Goal: Answer question/provide support: Share knowledge or assist other users

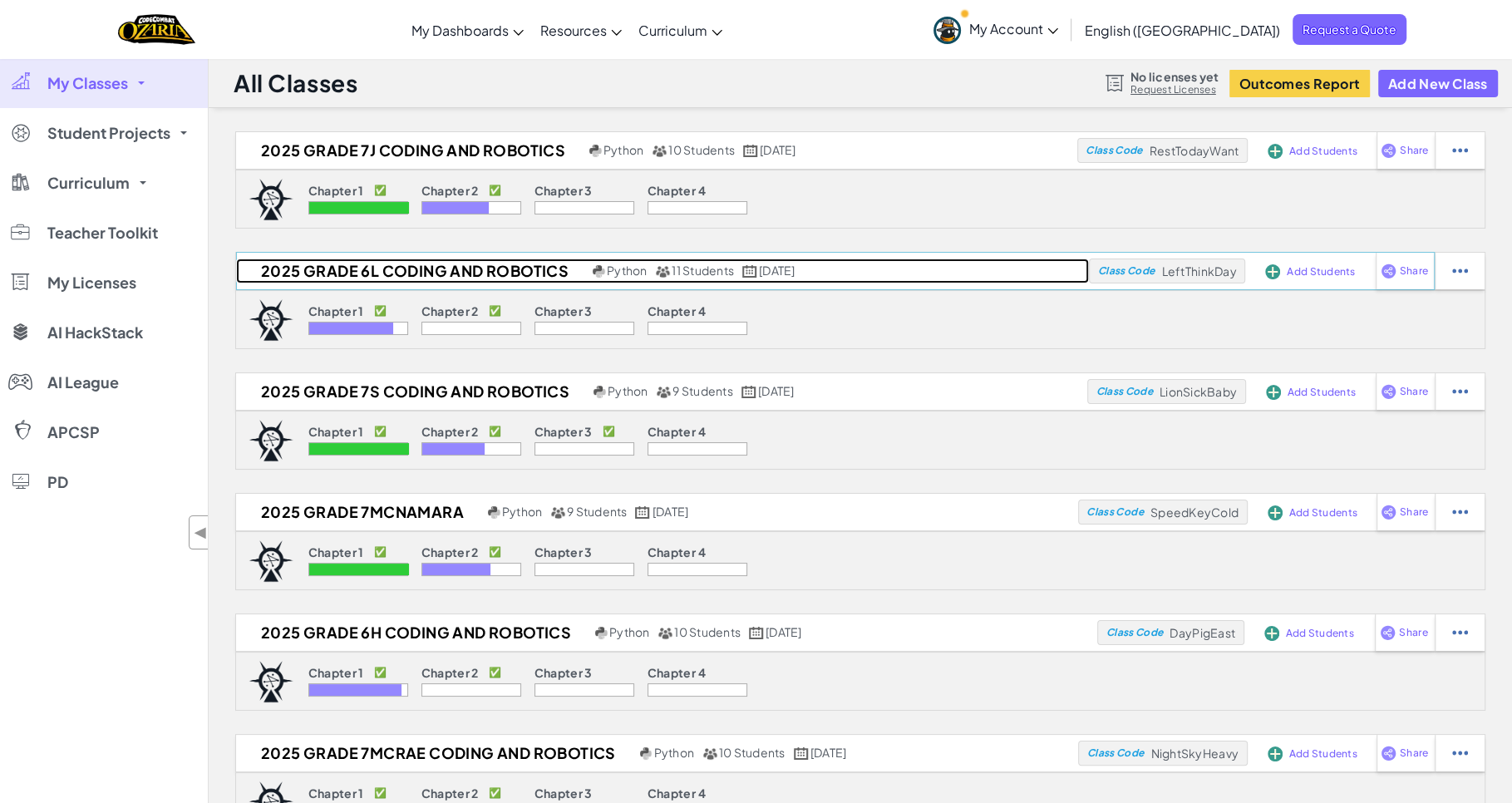
click at [481, 271] on h2 "2025 Grade 6L Coding and Robotics" at bounding box center [412, 271] width 352 height 25
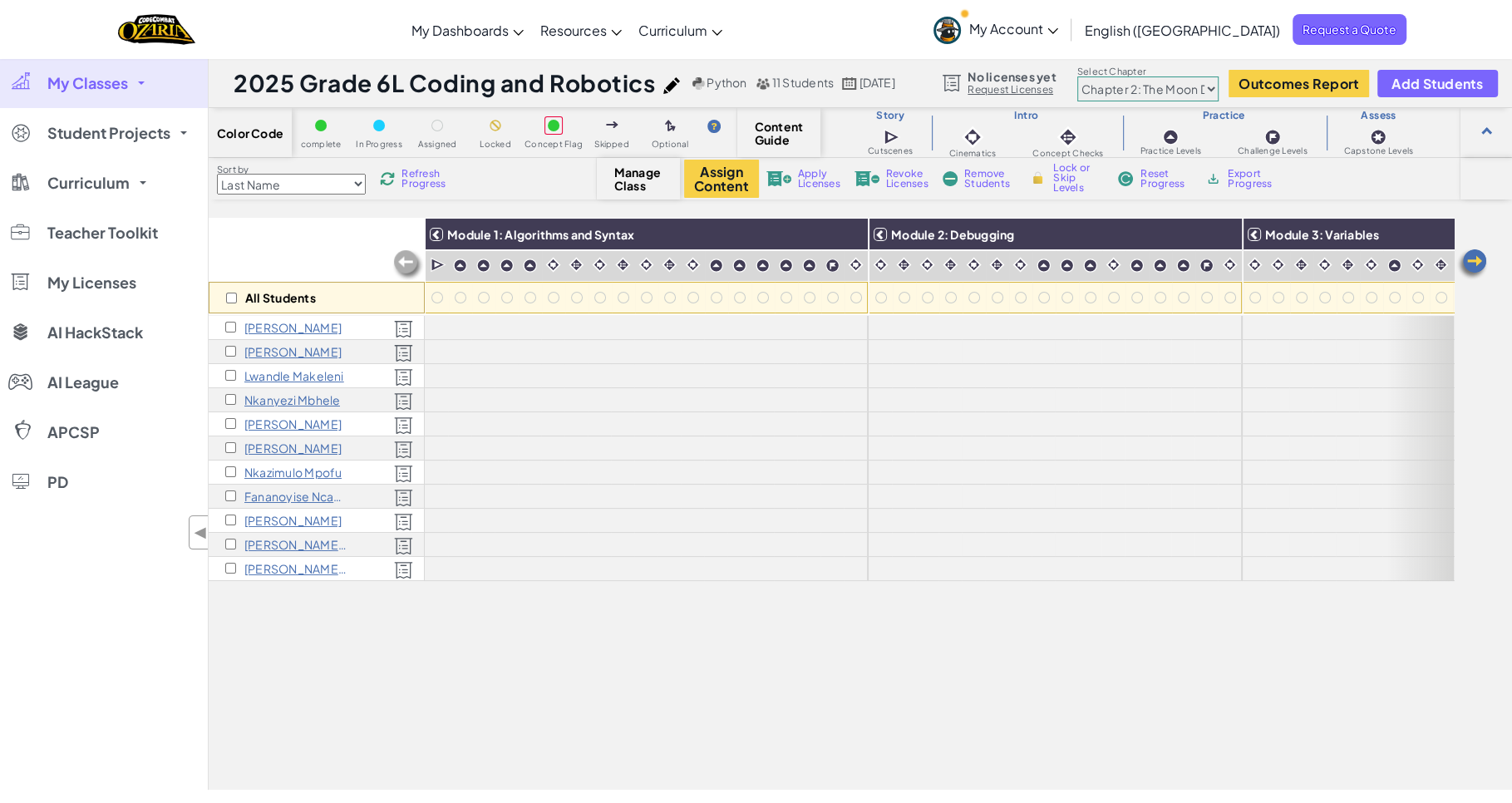
click at [1170, 82] on select "Chapter 1: Sky Mountain Chapter 2: The Moon Dancers Chapter 3: The Phoenix Land…" at bounding box center [1148, 88] width 141 height 25
select select "5d41d731a8d1836b5aa3cba1"
click at [1077, 77] on select "Chapter 1: Sky Mountain Chapter 2: The Moon Dancers Chapter 3: The Phoenix Land…" at bounding box center [1148, 88] width 141 height 25
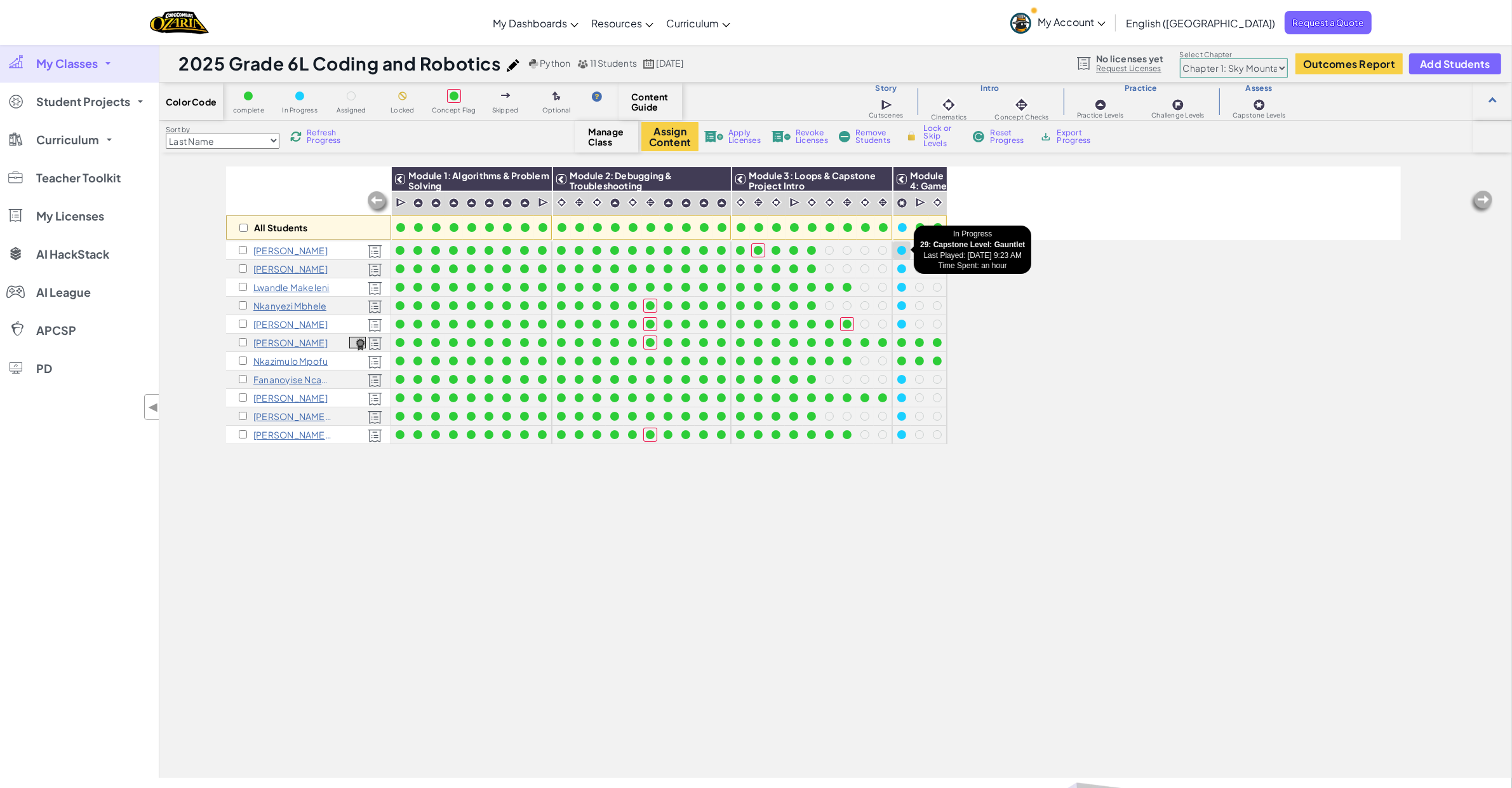
click at [904, 250] on div at bounding box center [902, 250] width 9 height 9
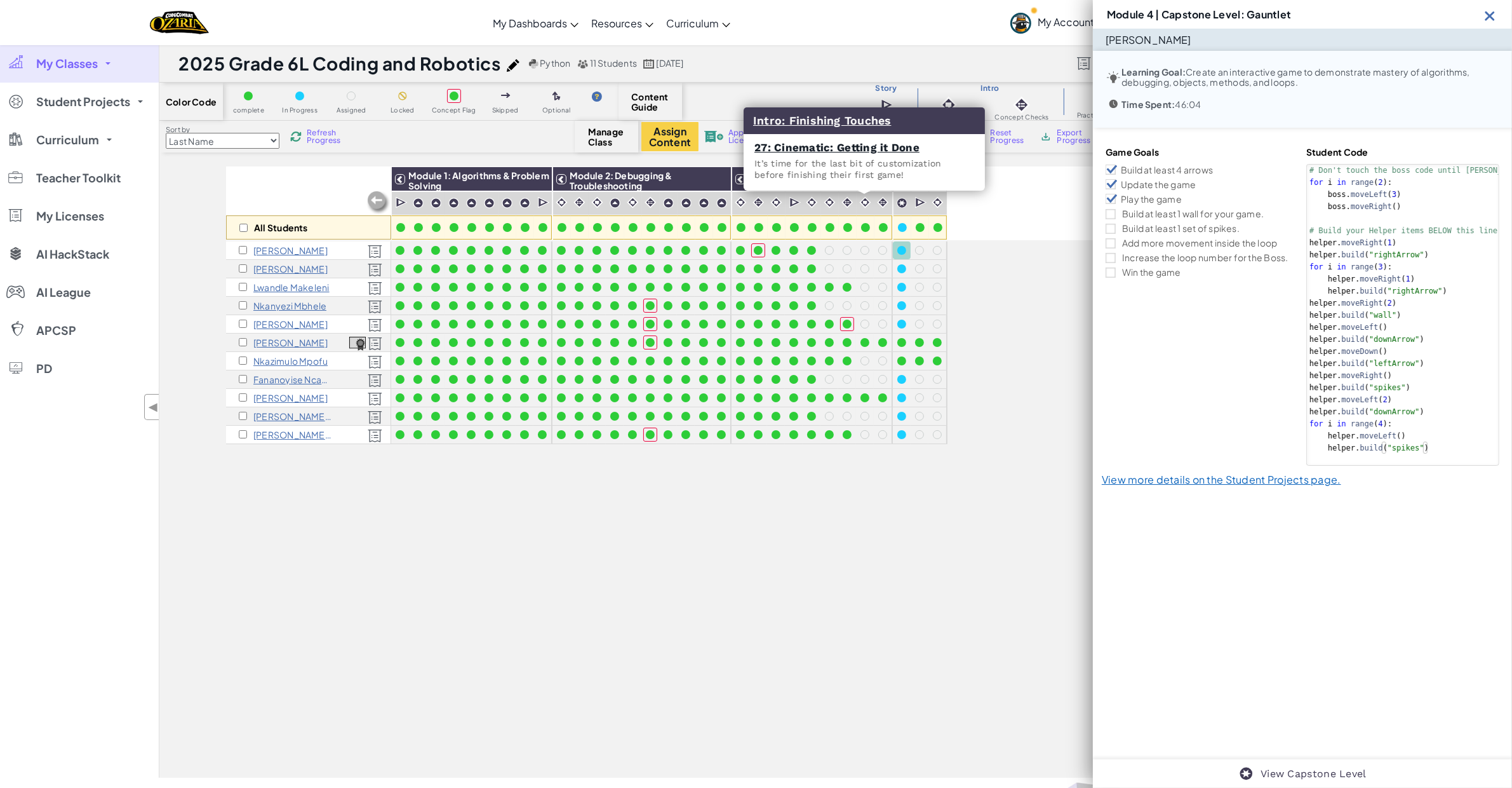
click at [862, 155] on p "27: Cinematic: Getting it Done It’s time for the last bit of customization befo…" at bounding box center [864, 161] width 220 height 40
click at [862, 145] on link "27: Cinematic: Getting it Done" at bounding box center [837, 148] width 165 height 13
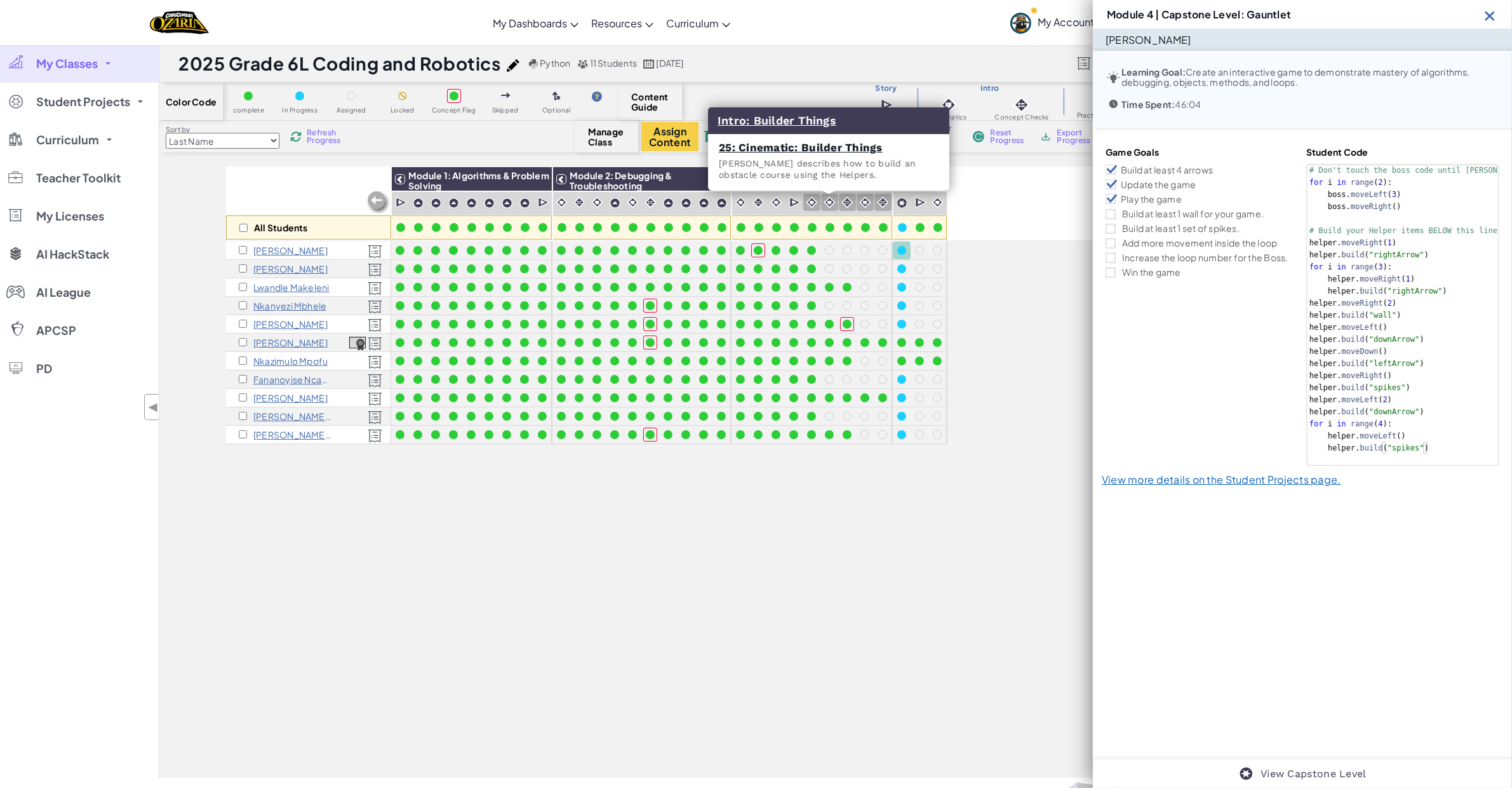
click at [828, 204] on img at bounding box center [830, 202] width 12 height 12
click at [808, 203] on img at bounding box center [812, 202] width 12 height 12
click at [807, 150] on link "24: Cinematic: Game Making" at bounding box center [780, 148] width 158 height 13
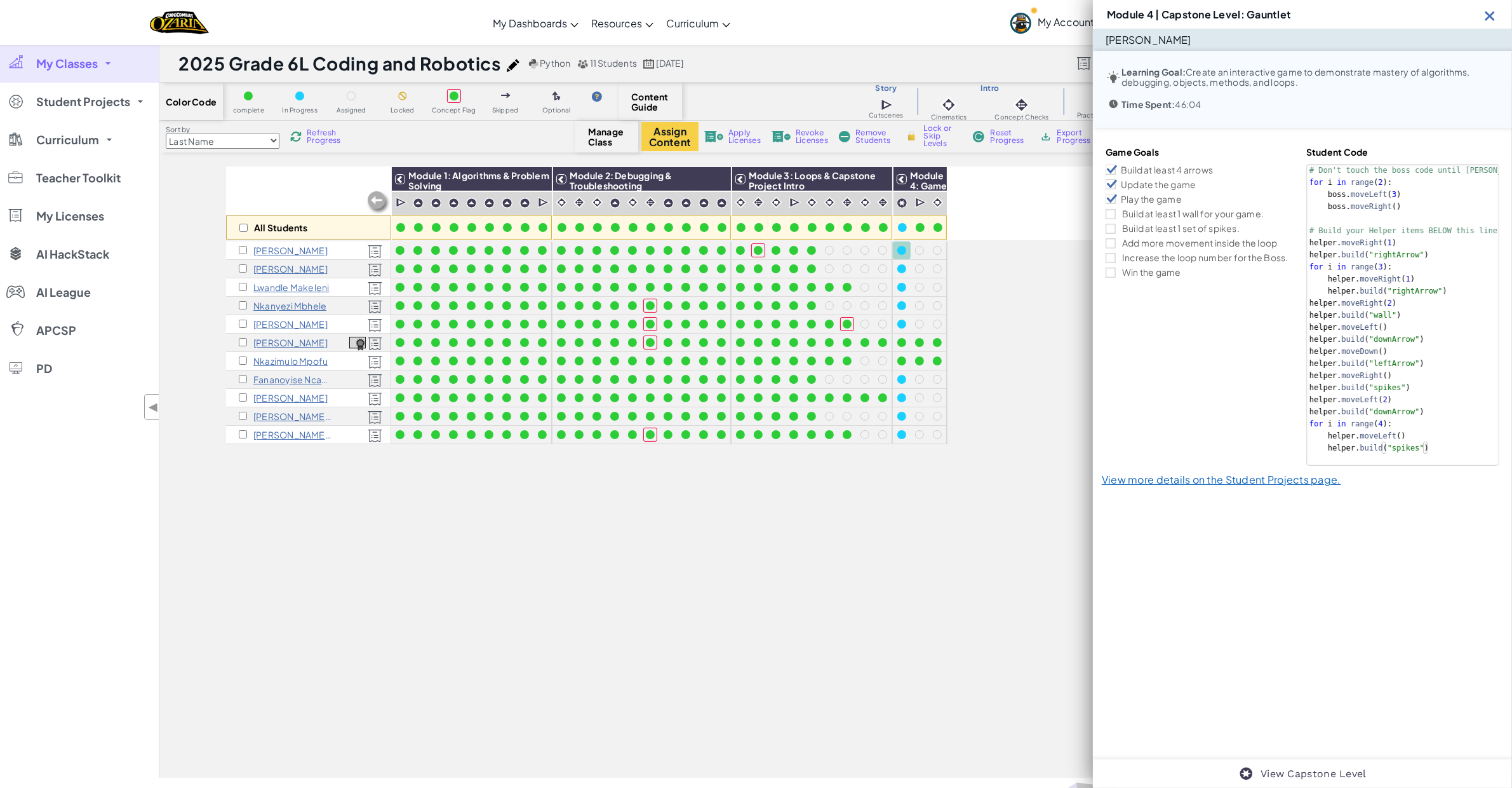
click at [1155, 12] on img at bounding box center [1490, 16] width 16 height 16
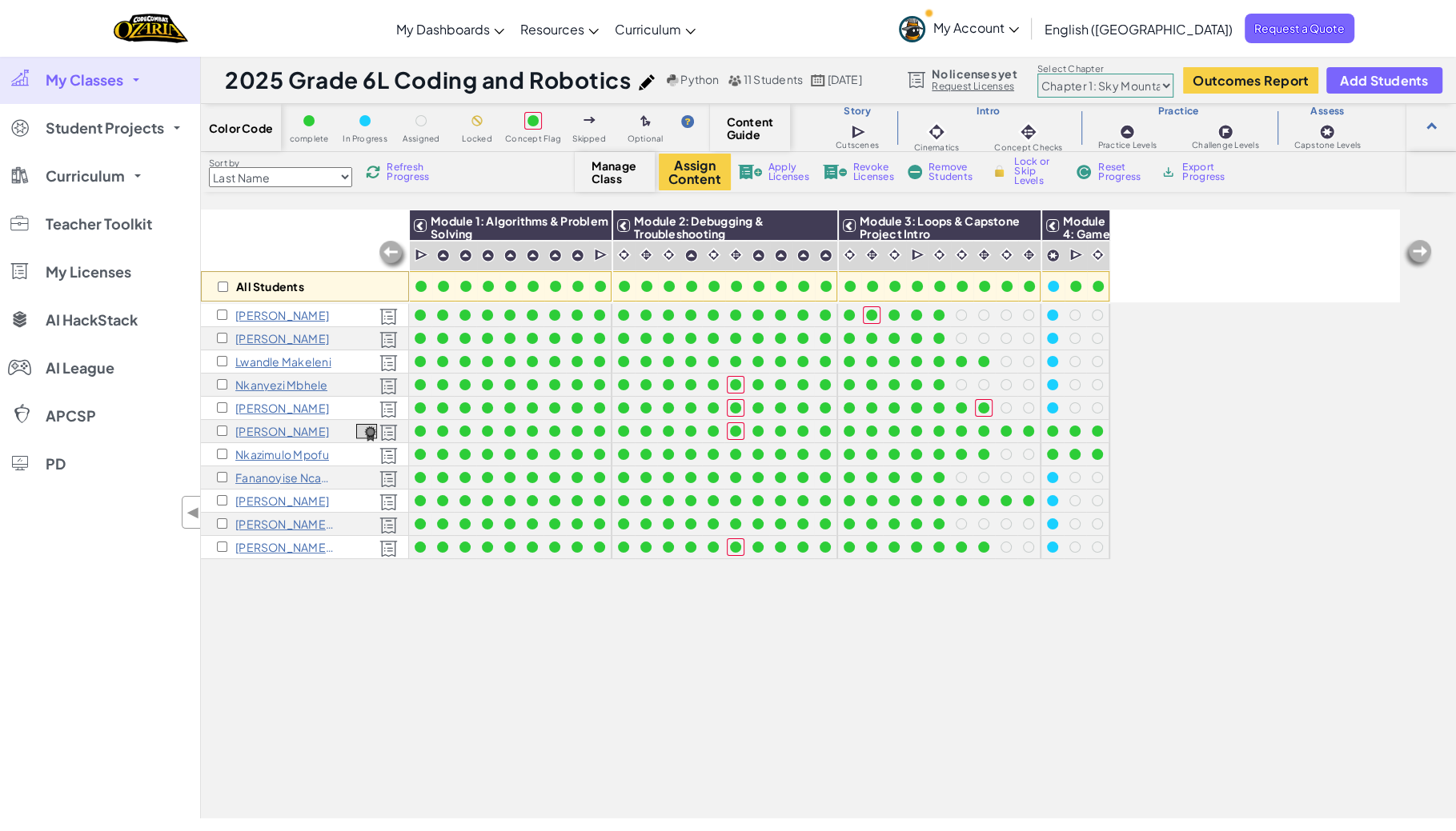
click at [405, 165] on span "Refresh Progress" at bounding box center [411, 171] width 50 height 19
click at [405, 166] on span "Refresh Progress" at bounding box center [411, 171] width 50 height 19
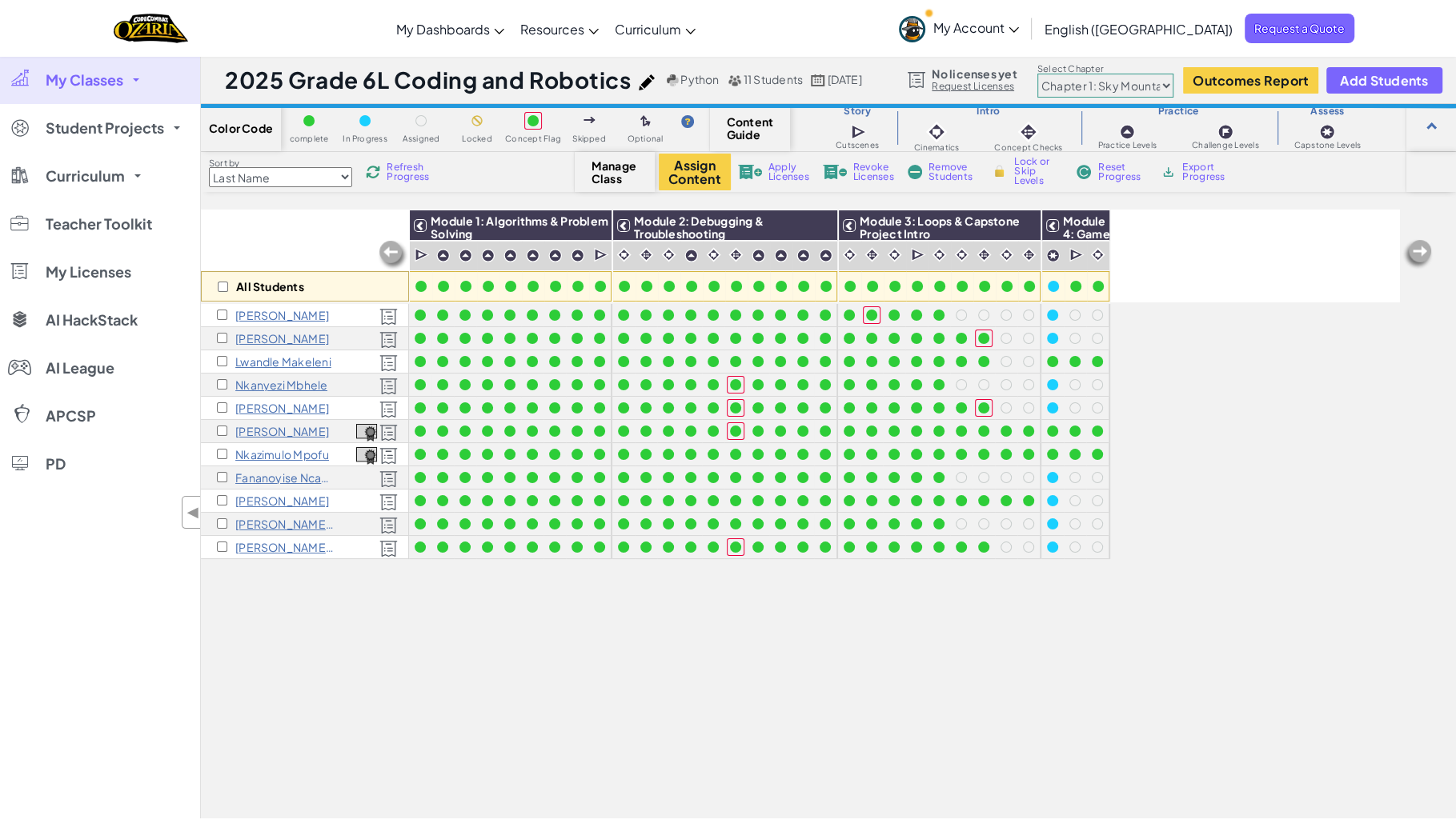
click at [405, 166] on span "Refresh Progress" at bounding box center [411, 171] width 50 height 19
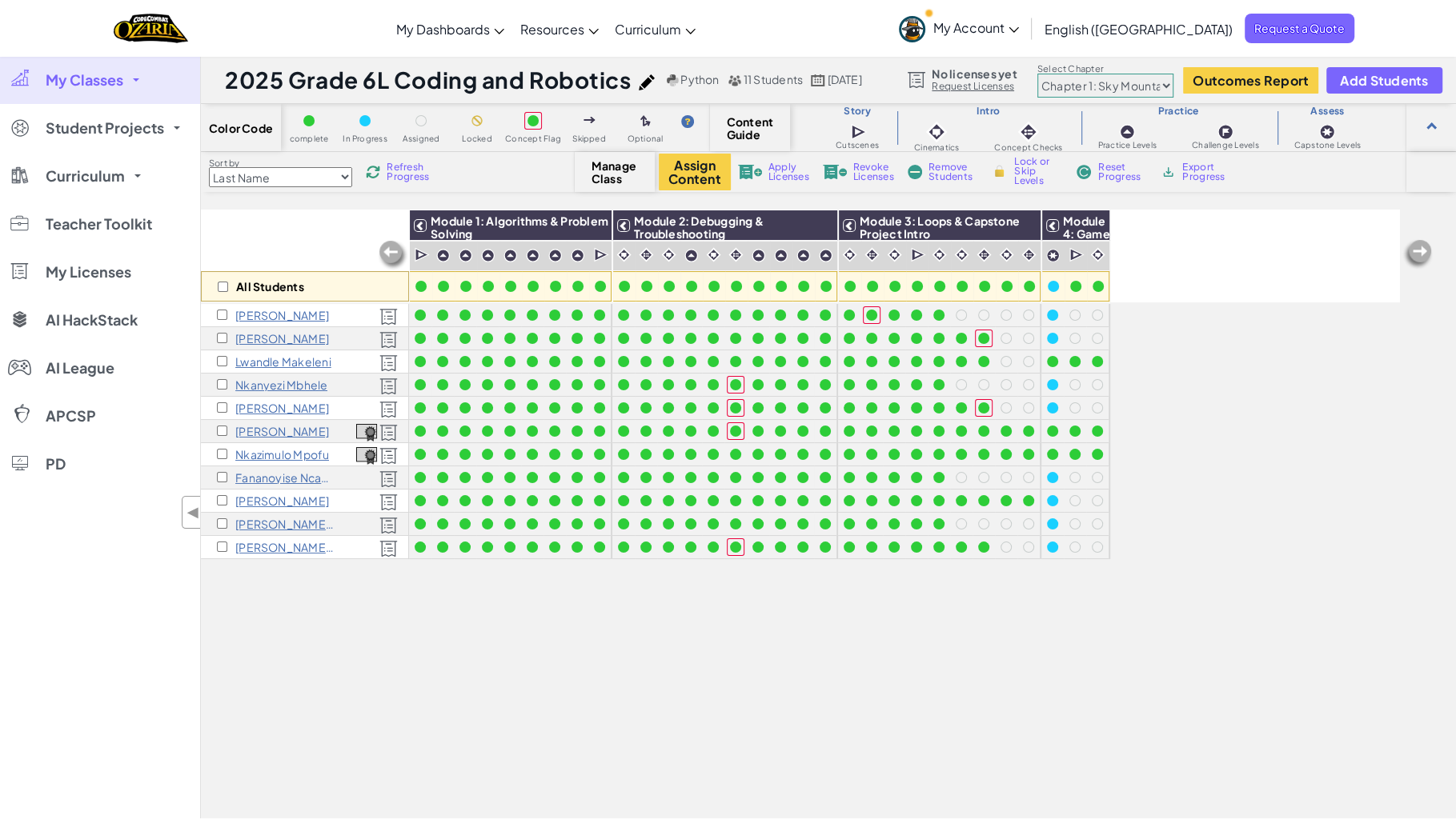
click at [405, 166] on span "Refresh Progress" at bounding box center [411, 171] width 50 height 19
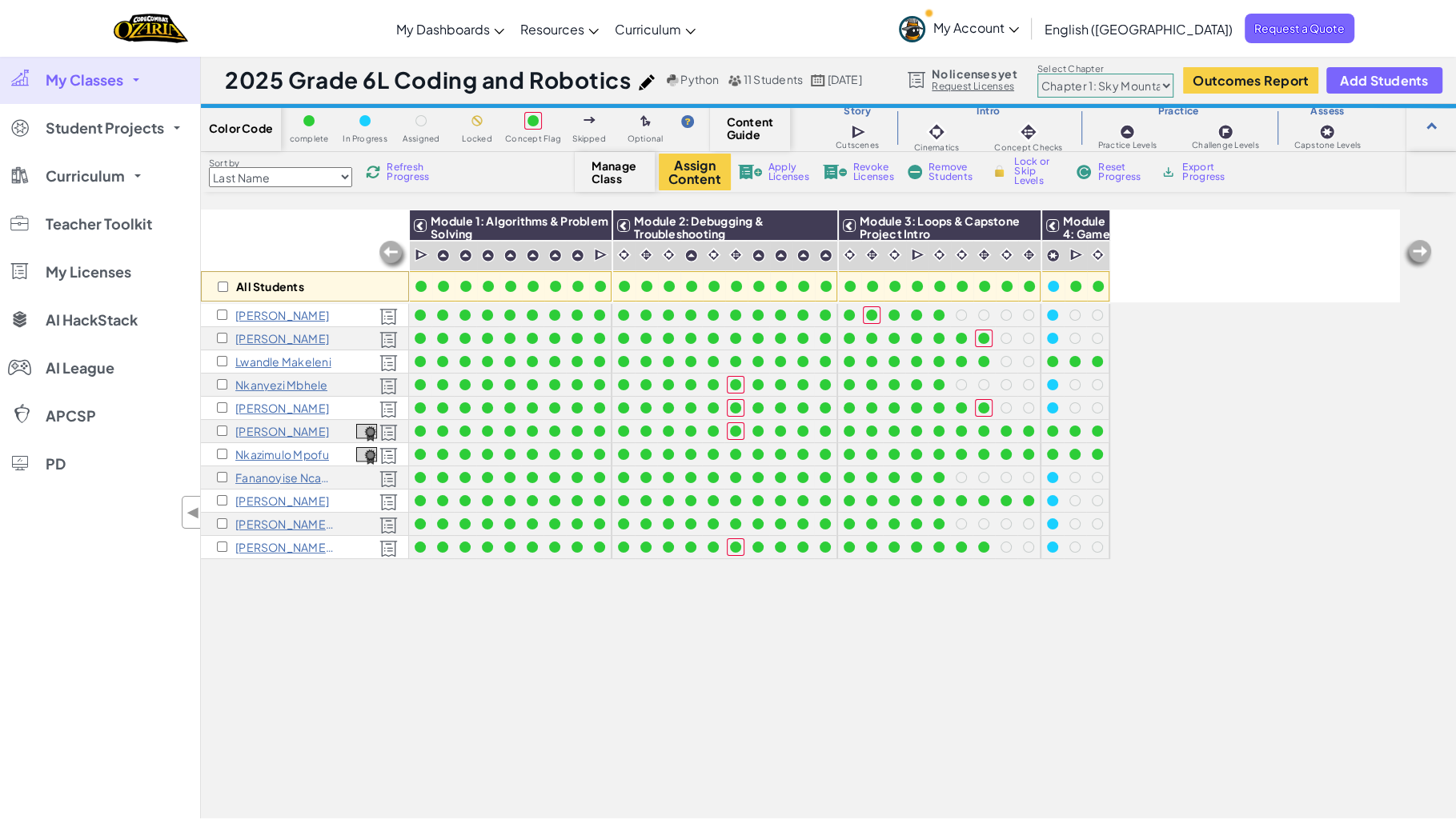
click at [405, 166] on span "Refresh Progress" at bounding box center [411, 171] width 50 height 19
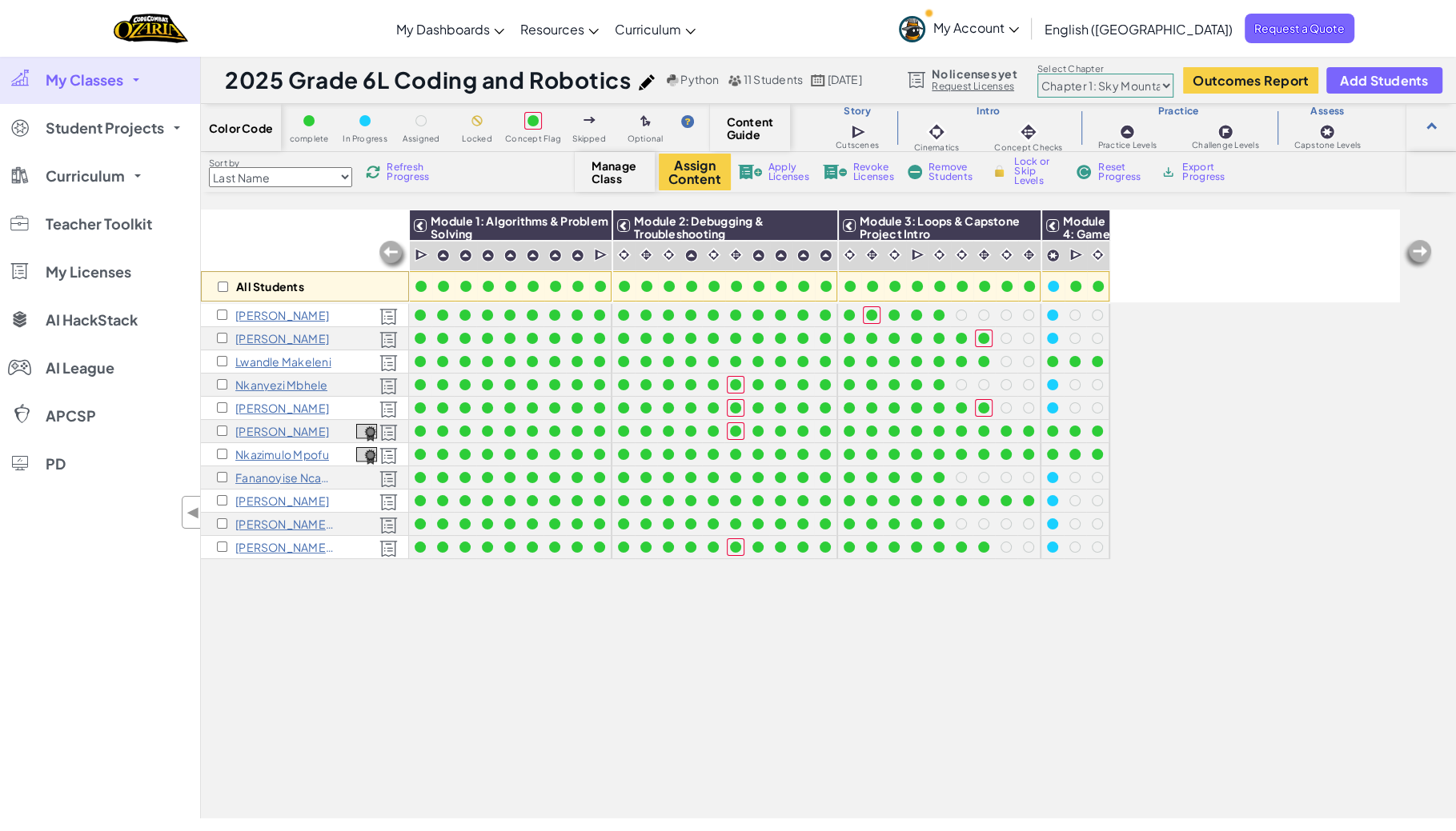
click at [405, 167] on span "Refresh Progress" at bounding box center [411, 171] width 50 height 19
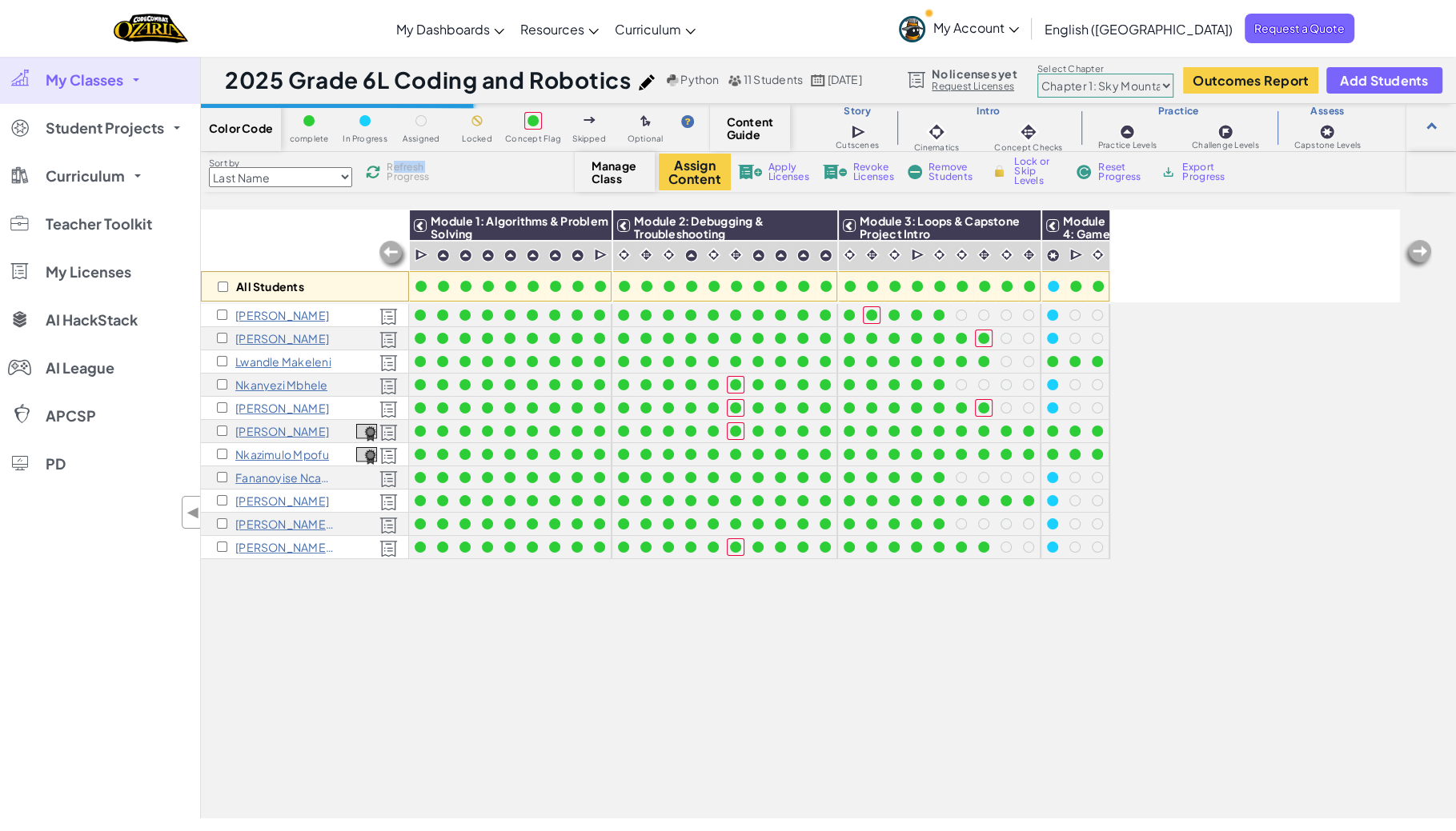
click at [405, 167] on span "Refresh Progress" at bounding box center [411, 171] width 50 height 19
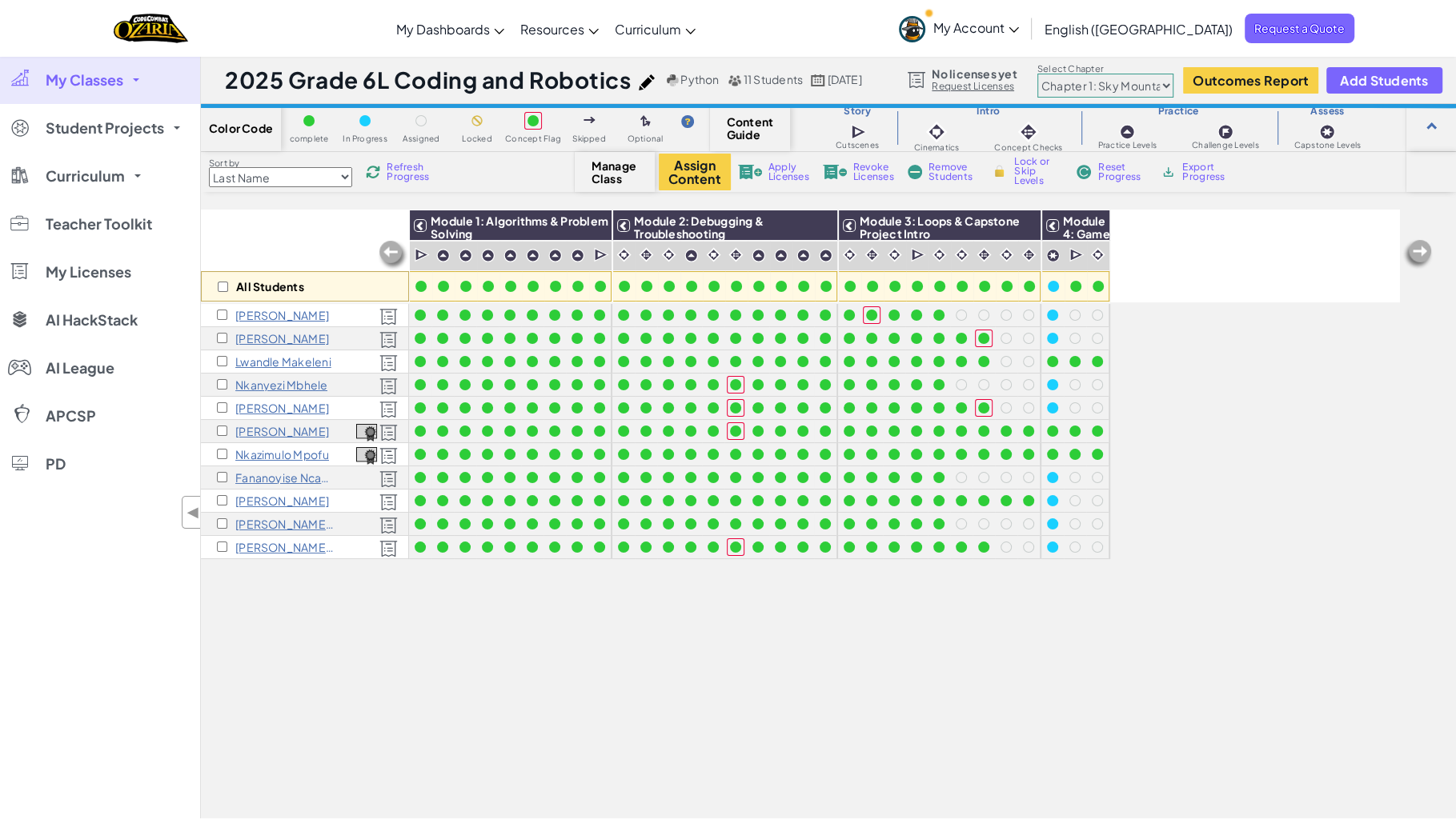
click at [405, 167] on span "Refresh Progress" at bounding box center [411, 171] width 50 height 19
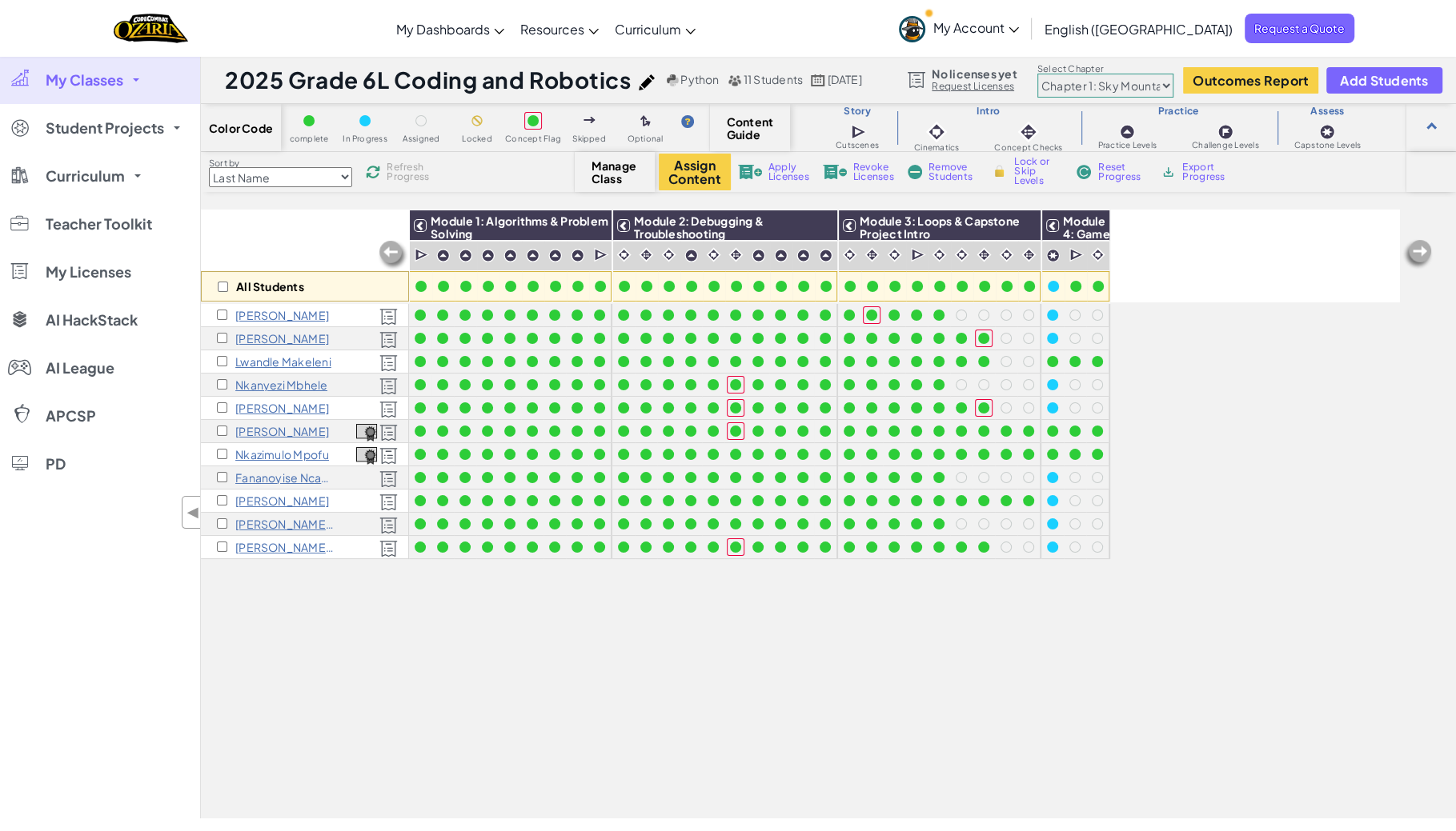
click at [405, 167] on span "Refresh Progress" at bounding box center [411, 171] width 50 height 19
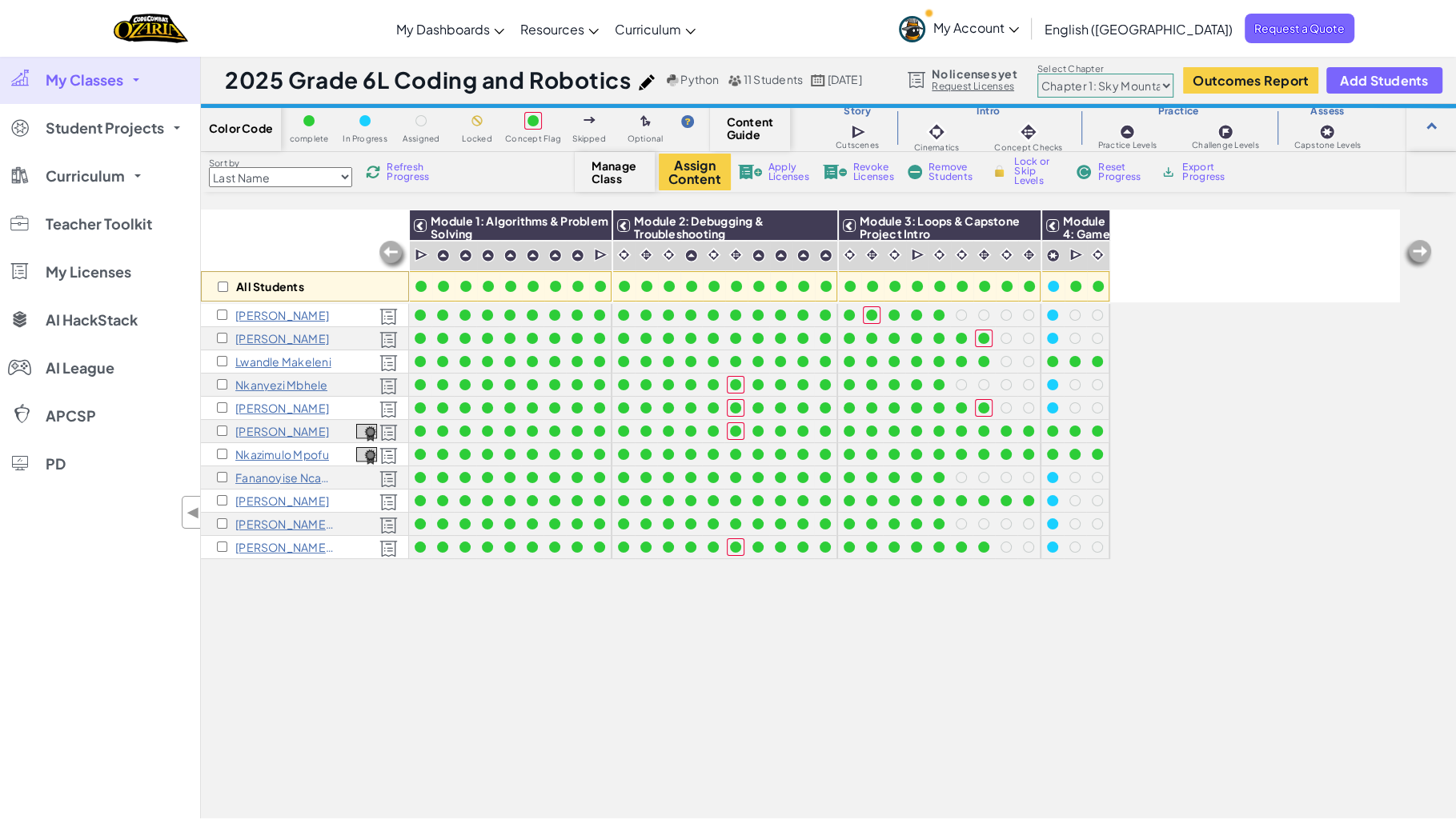
click at [405, 168] on span "Refresh Progress" at bounding box center [411, 171] width 50 height 19
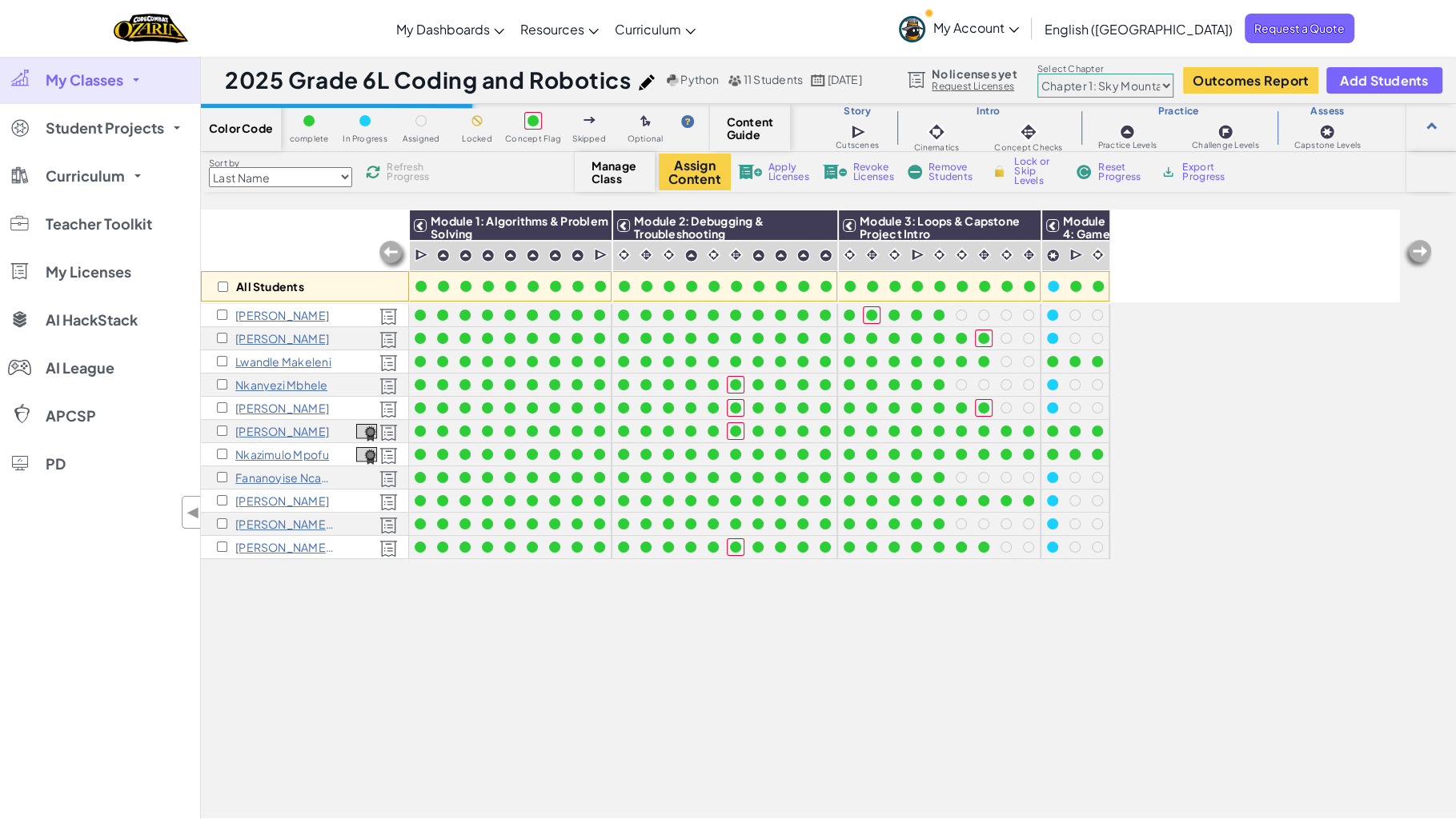
click at [405, 168] on span "Refresh Progress" at bounding box center [411, 171] width 50 height 19
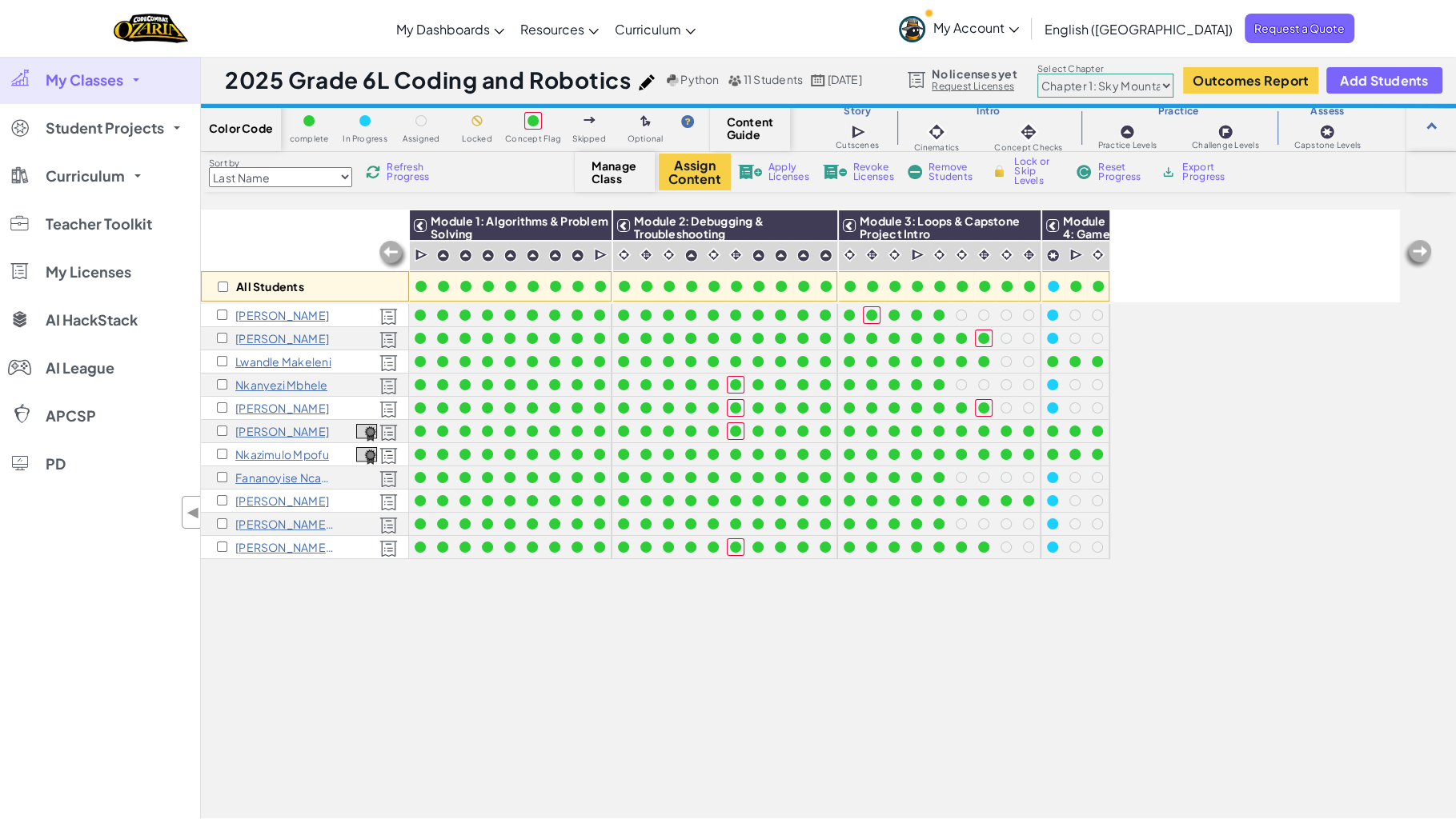
click at [405, 168] on span "Refresh Progress" at bounding box center [411, 171] width 50 height 19
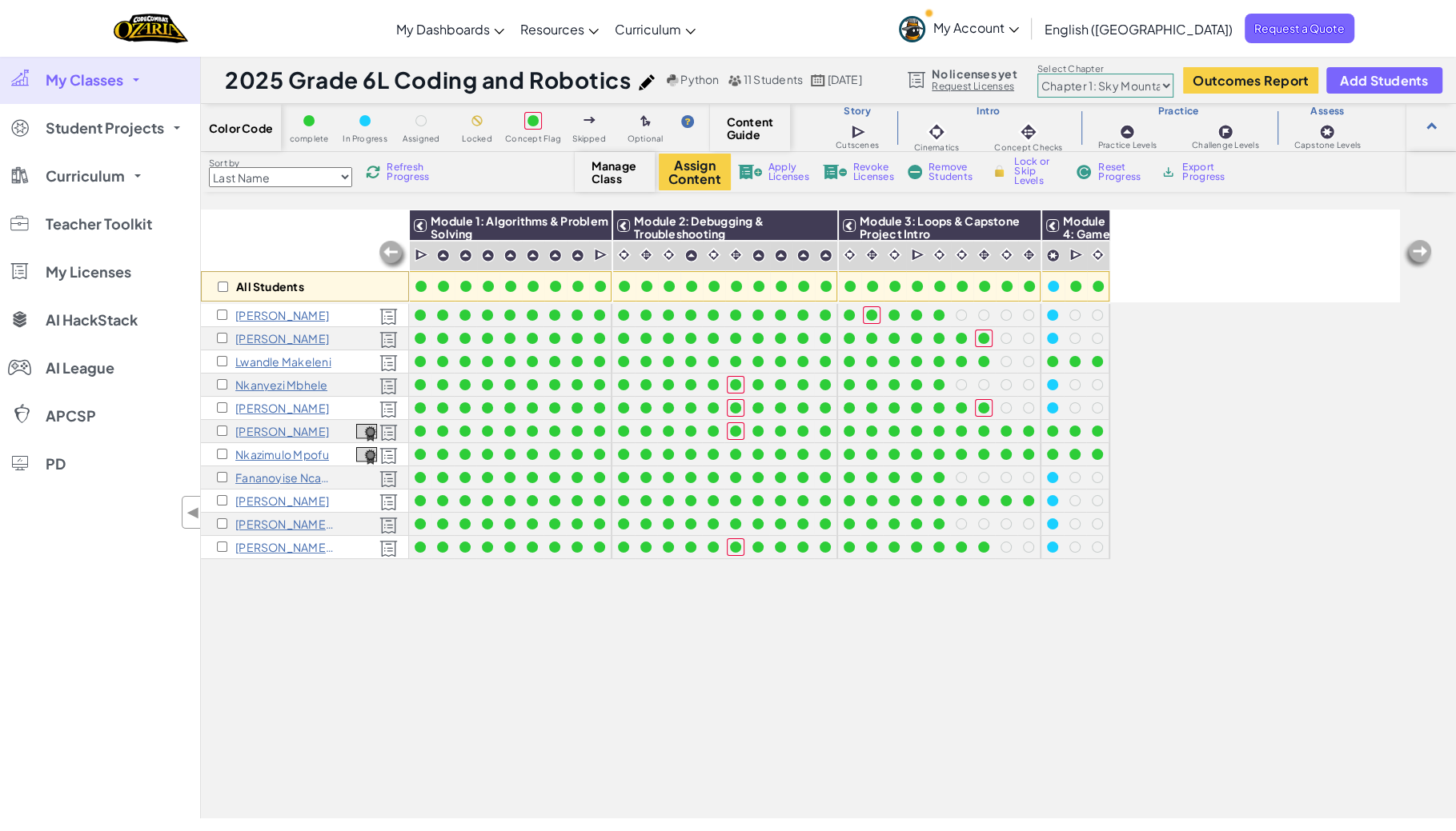
click at [416, 168] on span "Refresh Progress" at bounding box center [411, 171] width 50 height 19
click at [416, 169] on span "Refresh Progress" at bounding box center [411, 171] width 50 height 19
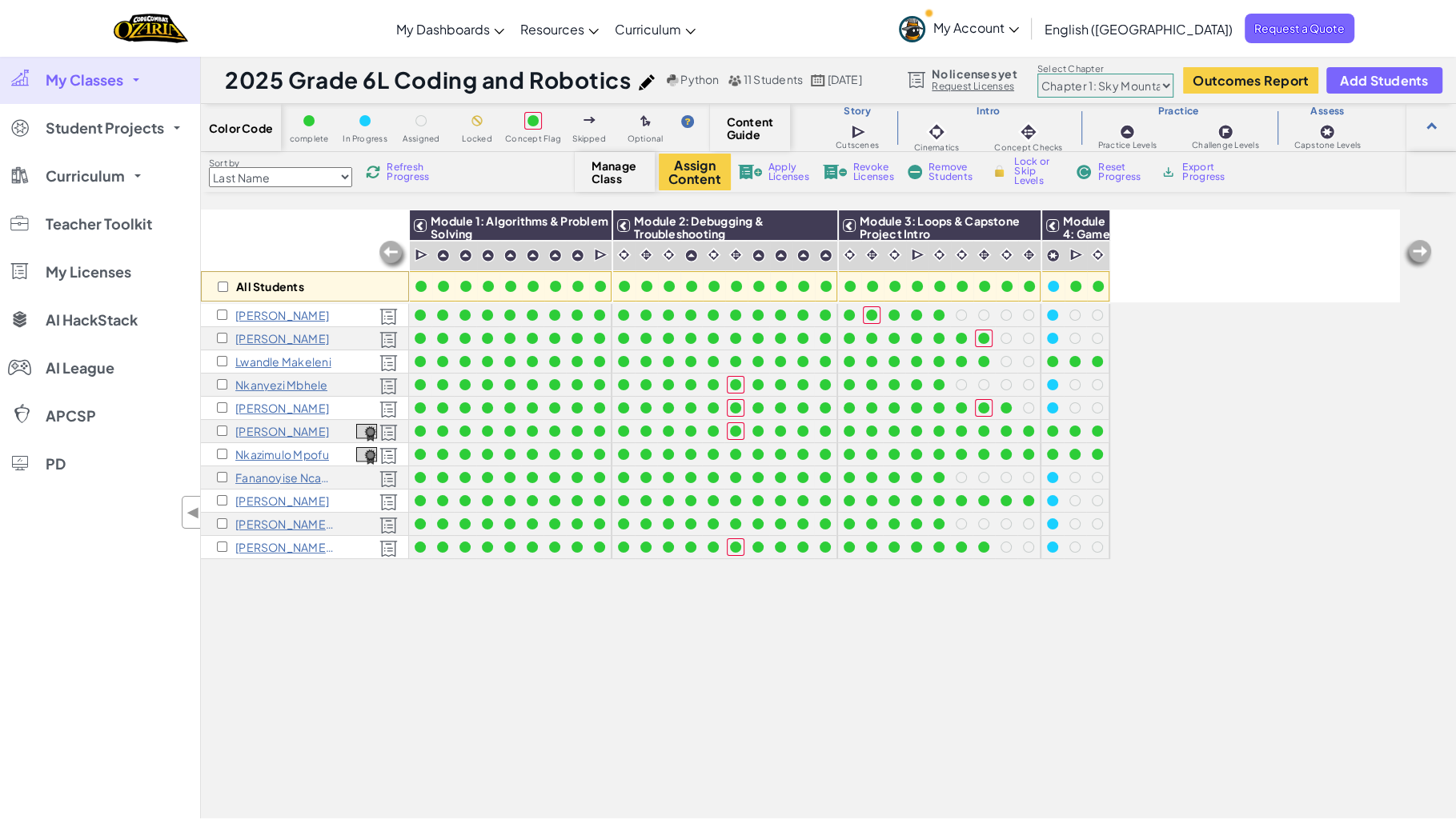
click at [416, 169] on span "Refresh Progress" at bounding box center [411, 171] width 50 height 19
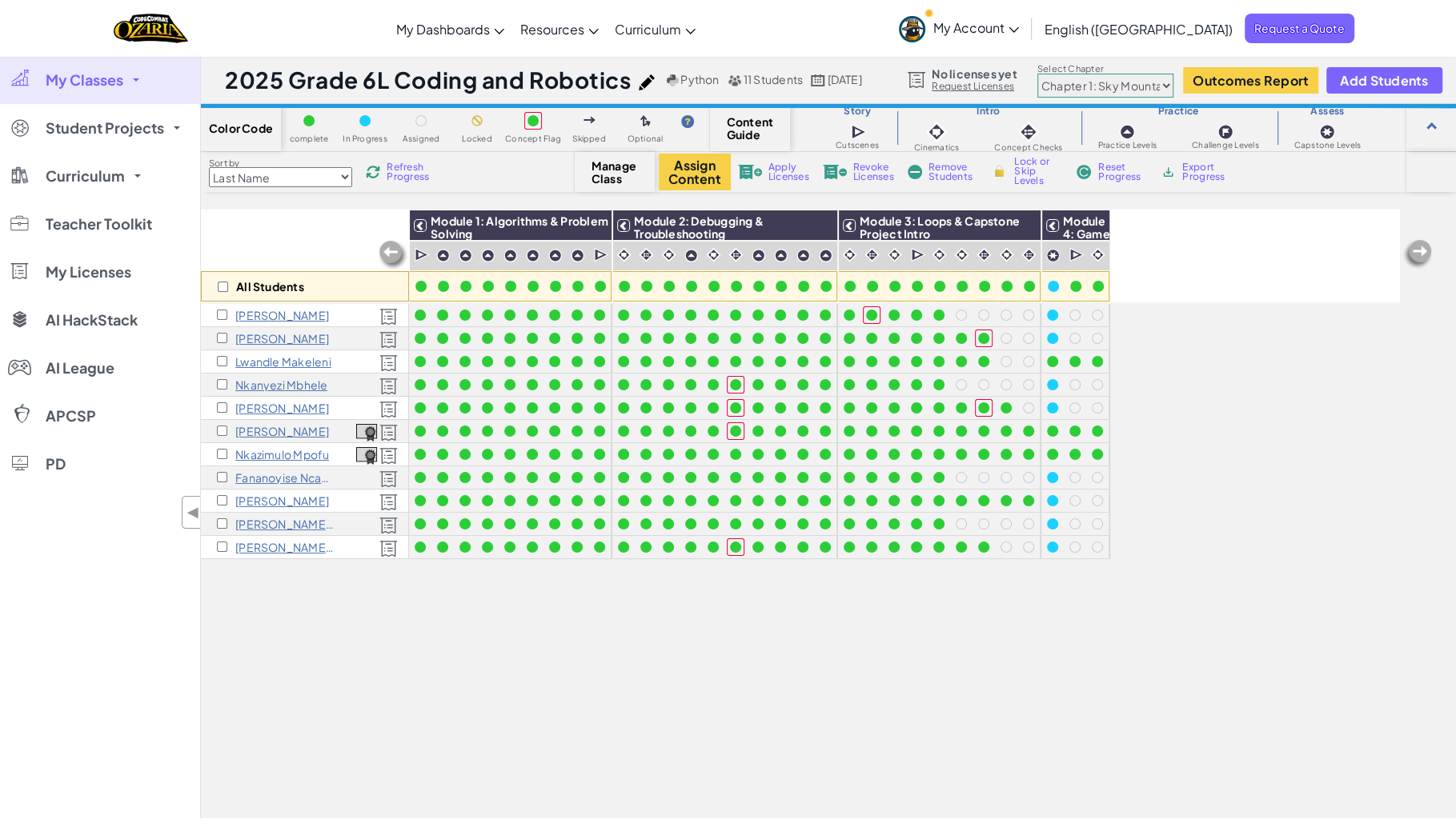
click at [416, 169] on span "Refresh Progress" at bounding box center [411, 171] width 50 height 19
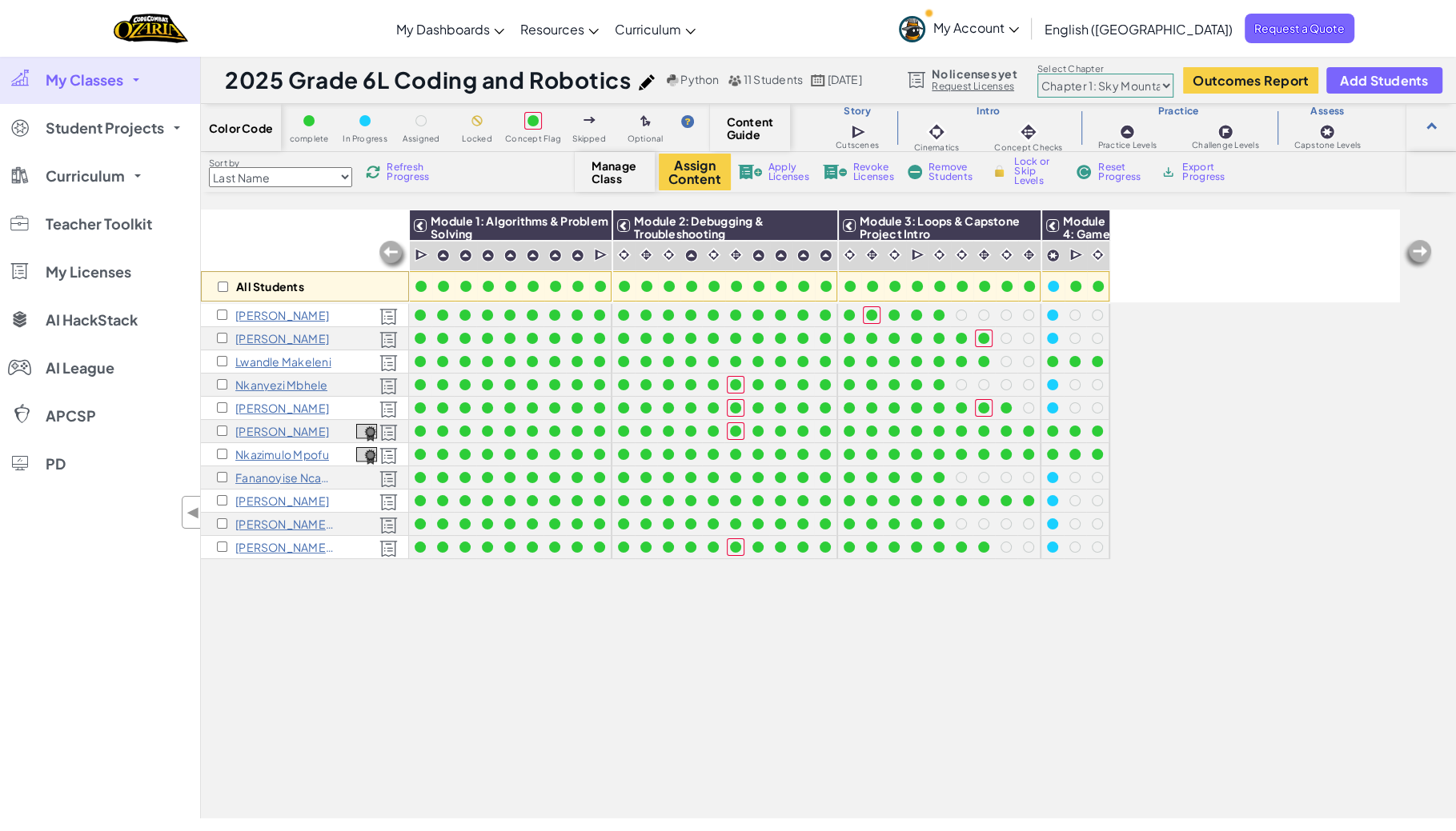
click at [417, 169] on span "Refresh Progress" at bounding box center [411, 171] width 50 height 19
click at [417, 170] on span "Refresh Progress" at bounding box center [411, 171] width 50 height 19
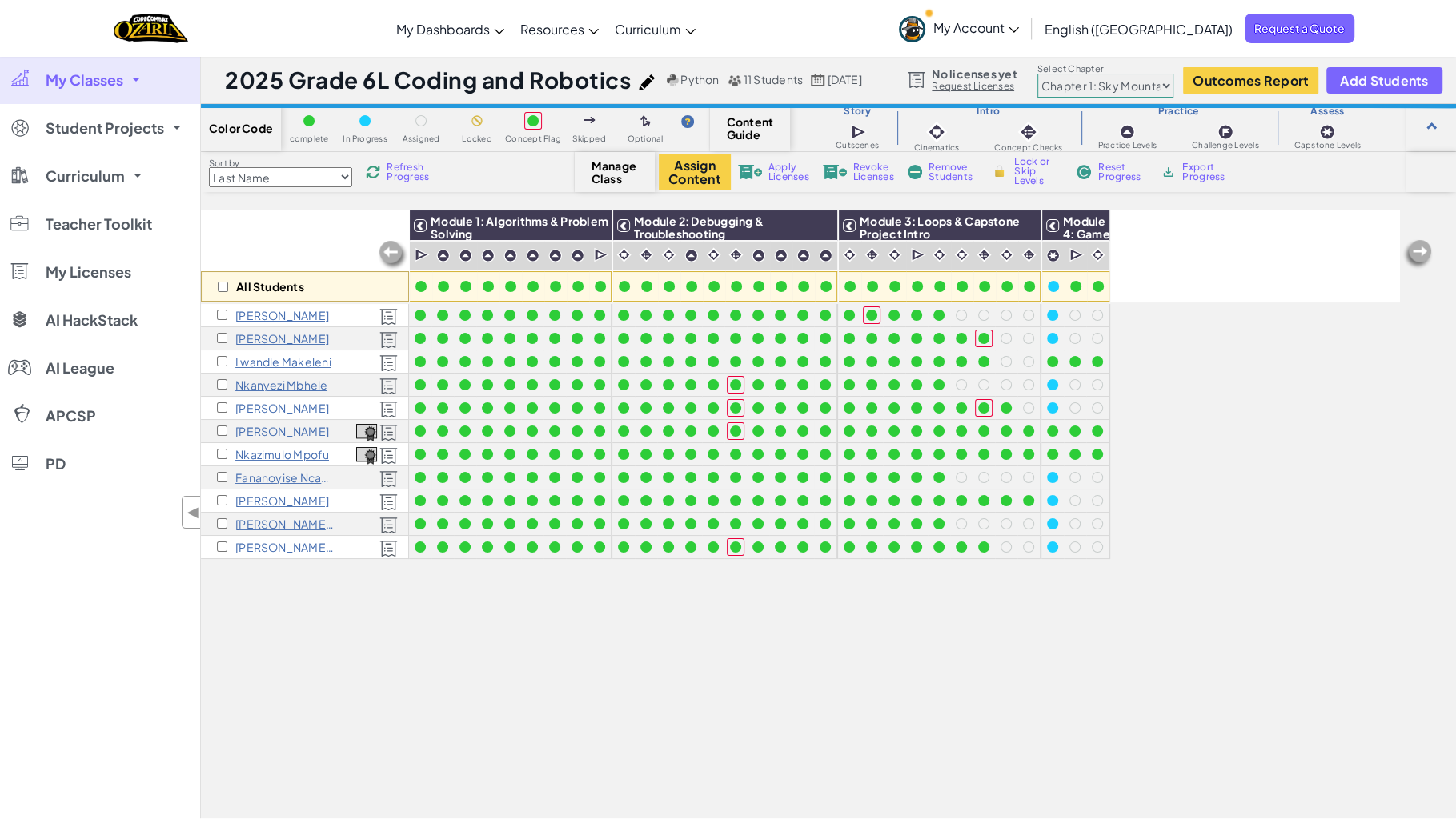
click at [417, 170] on span "Refresh Progress" at bounding box center [411, 171] width 50 height 19
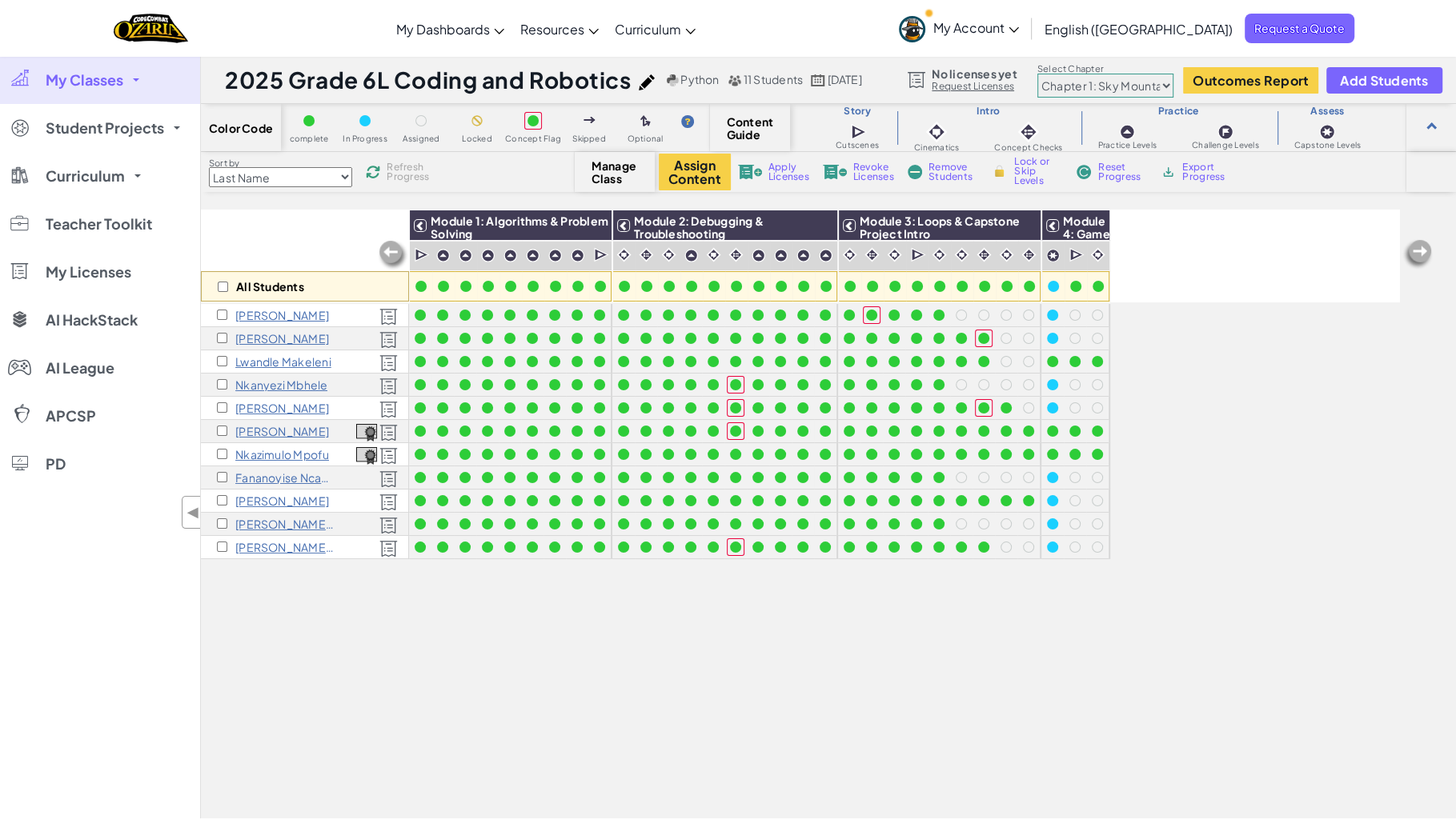
click at [417, 170] on span "Refresh Progress" at bounding box center [411, 171] width 50 height 19
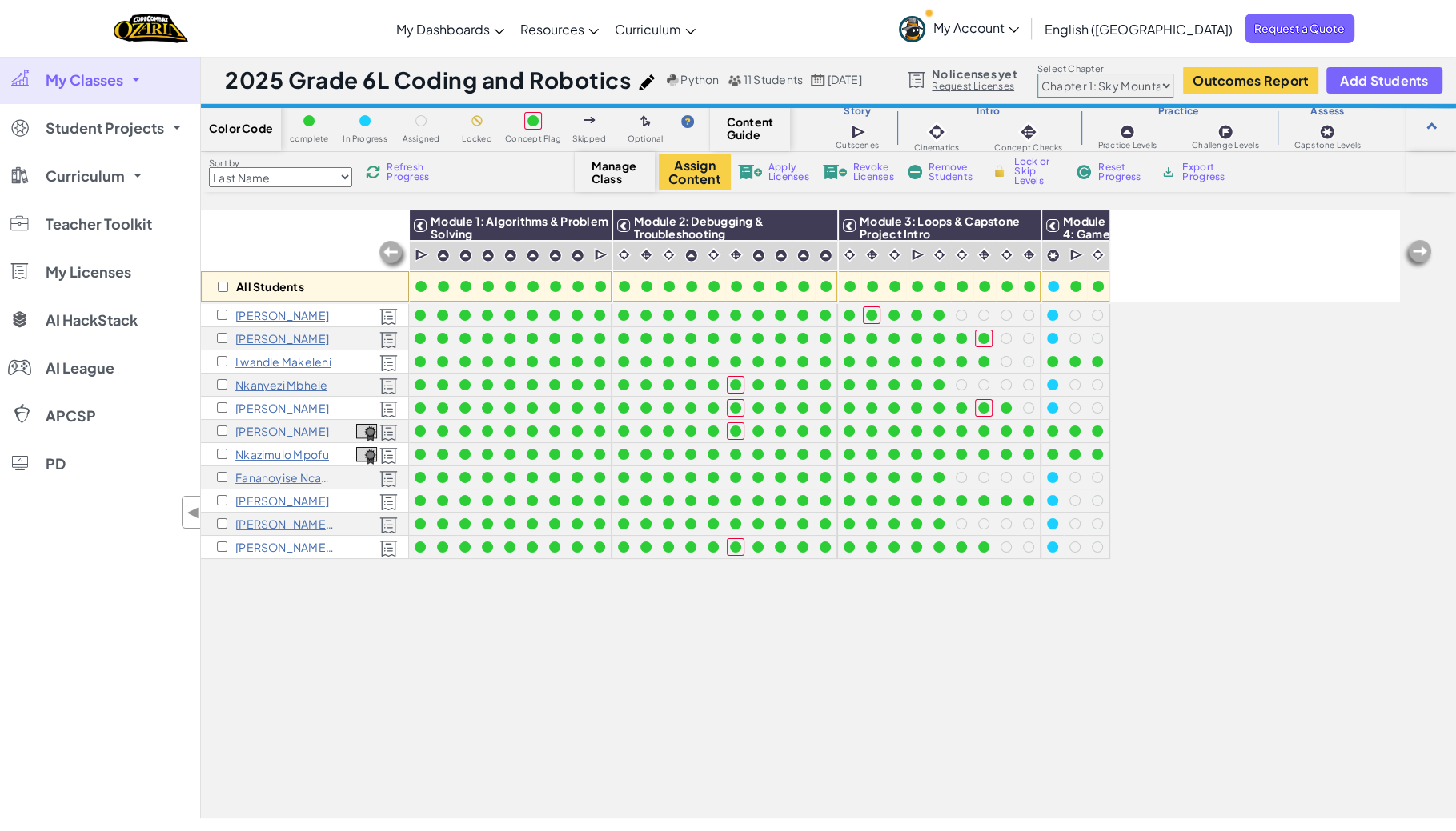
click at [417, 170] on span "Refresh Progress" at bounding box center [411, 171] width 50 height 19
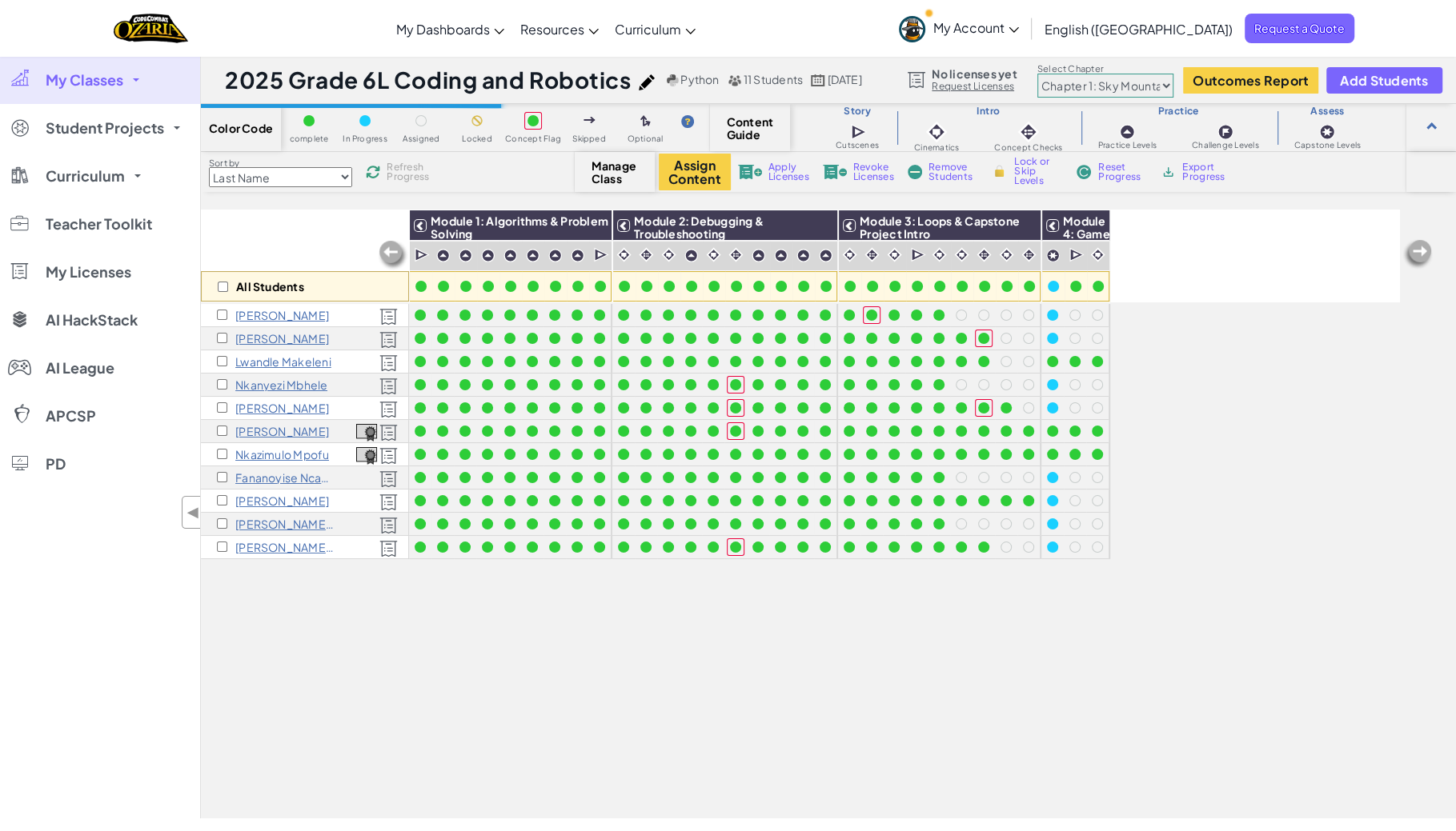
click at [417, 170] on span "Refresh Progress" at bounding box center [411, 171] width 50 height 19
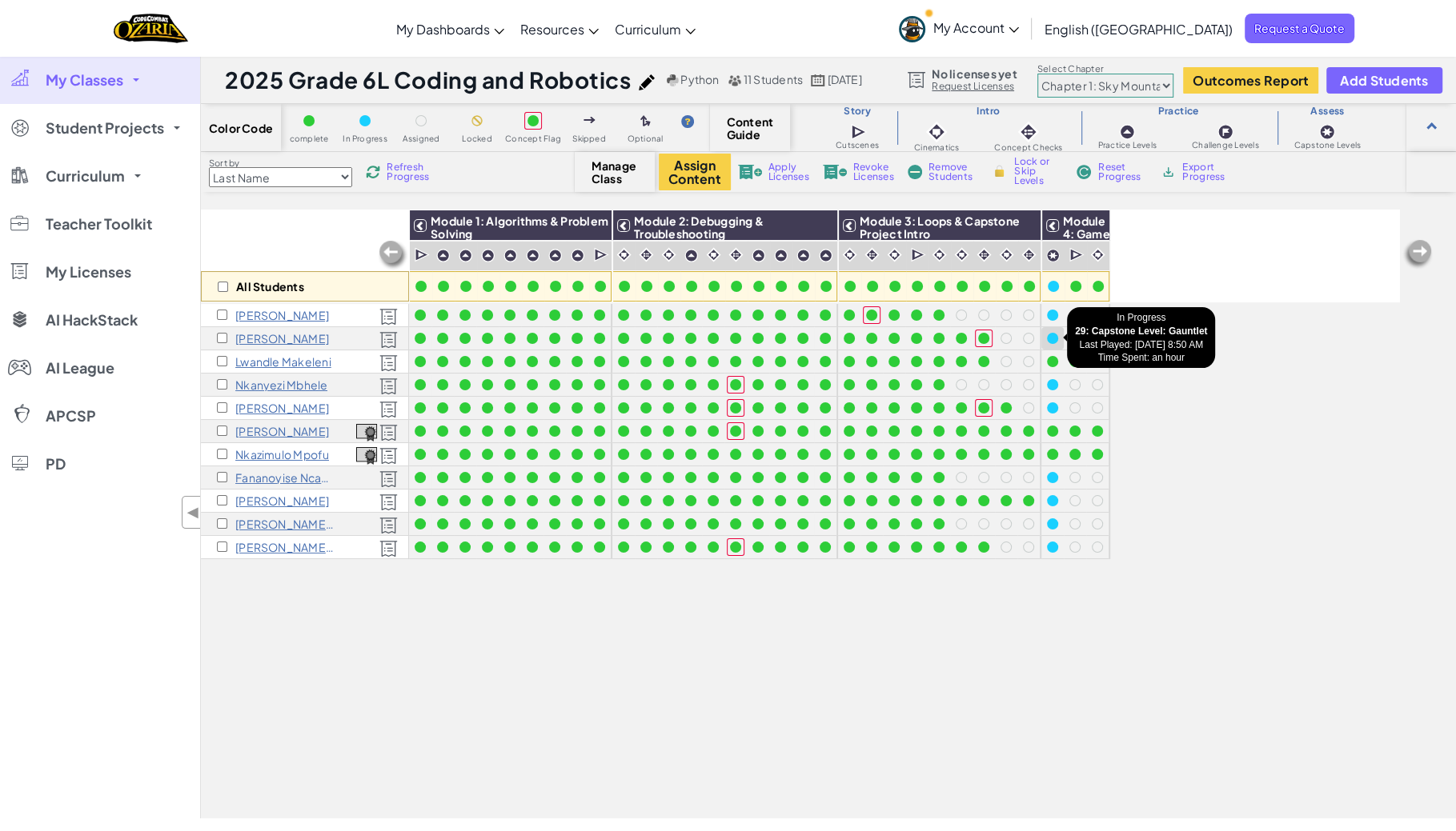
click at [1054, 341] on div at bounding box center [1052, 339] width 11 height 11
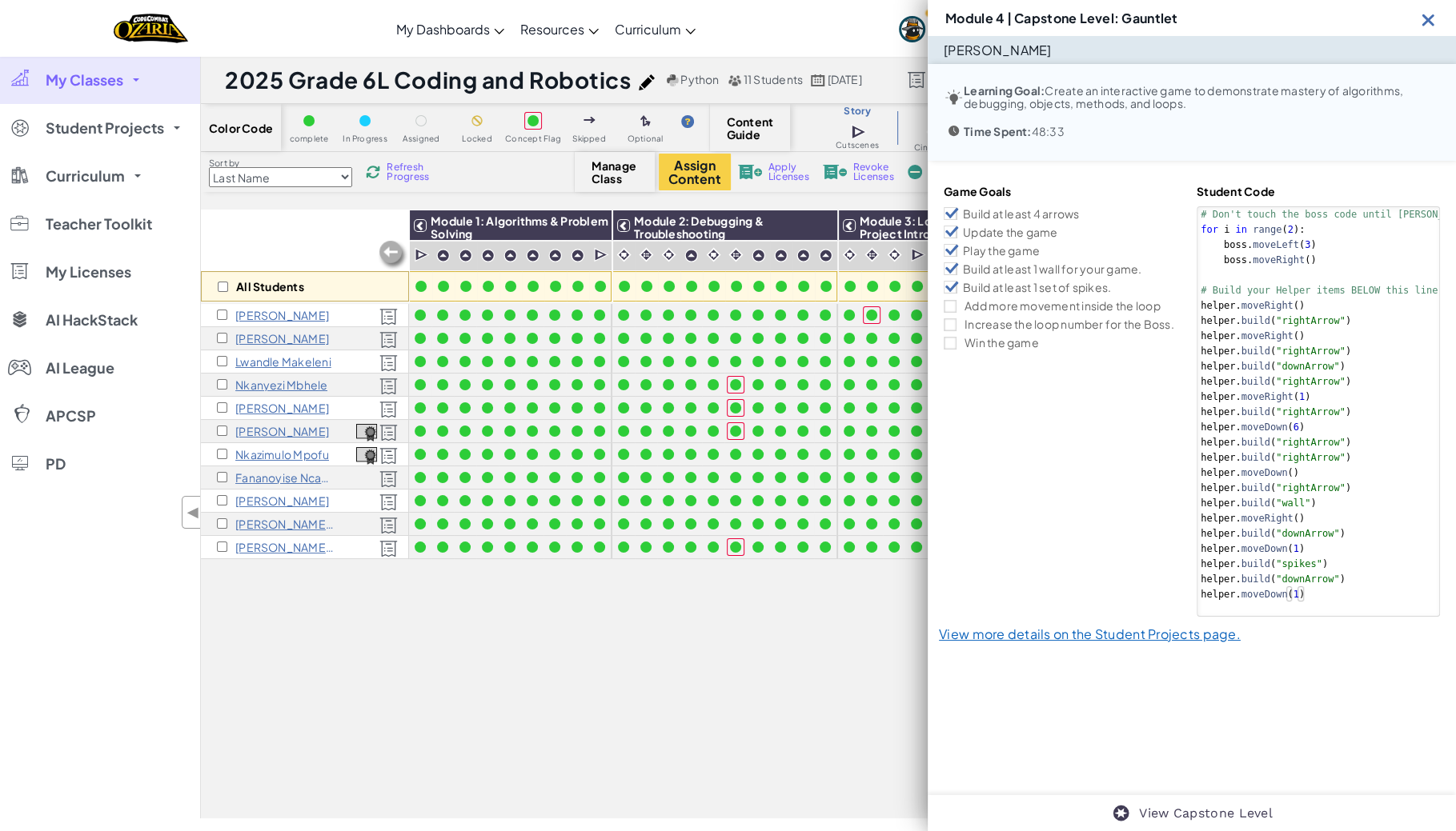
click at [1427, 22] on img at bounding box center [1428, 20] width 20 height 20
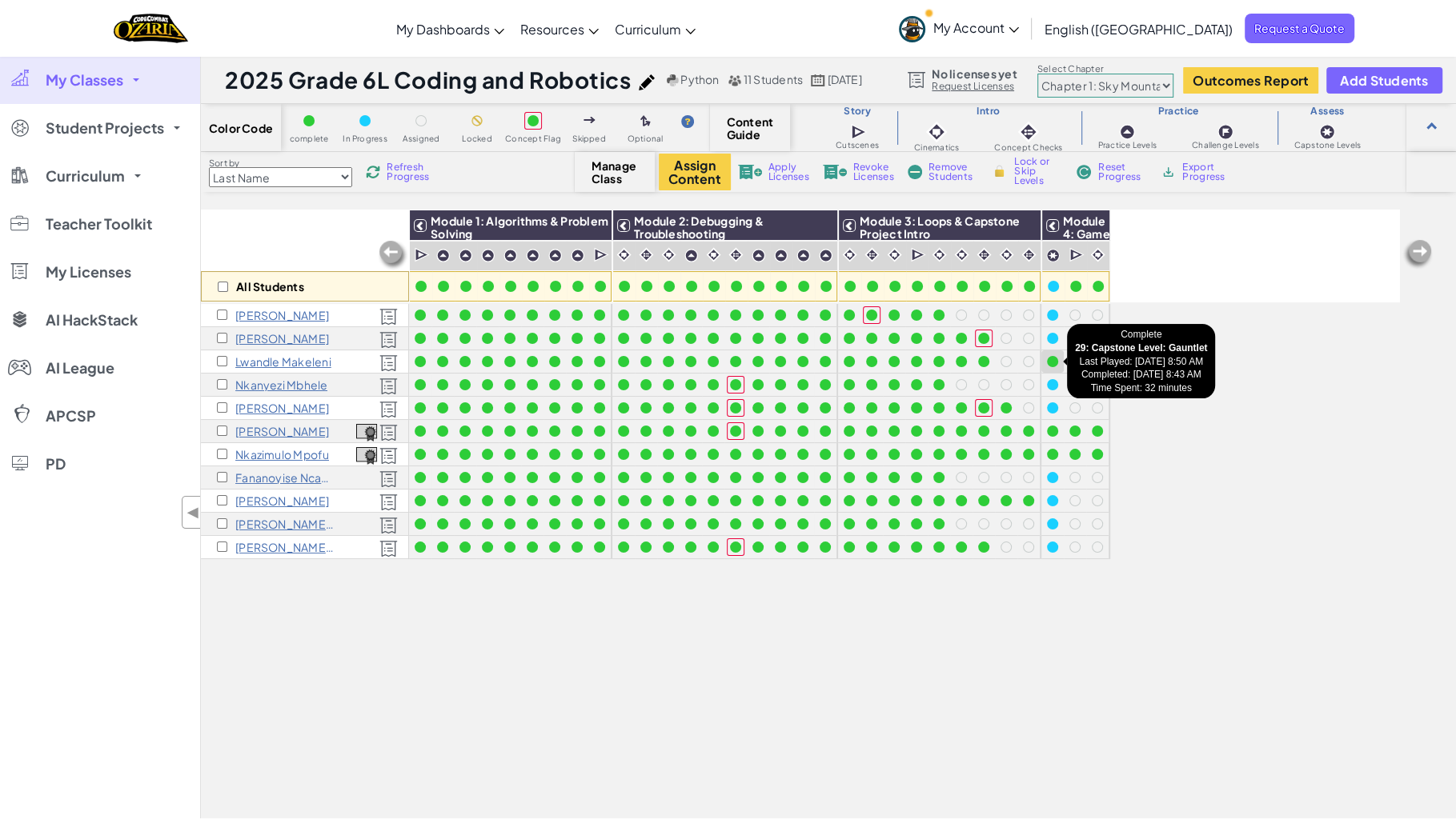
click at [1056, 367] on div at bounding box center [1052, 362] width 18 height 18
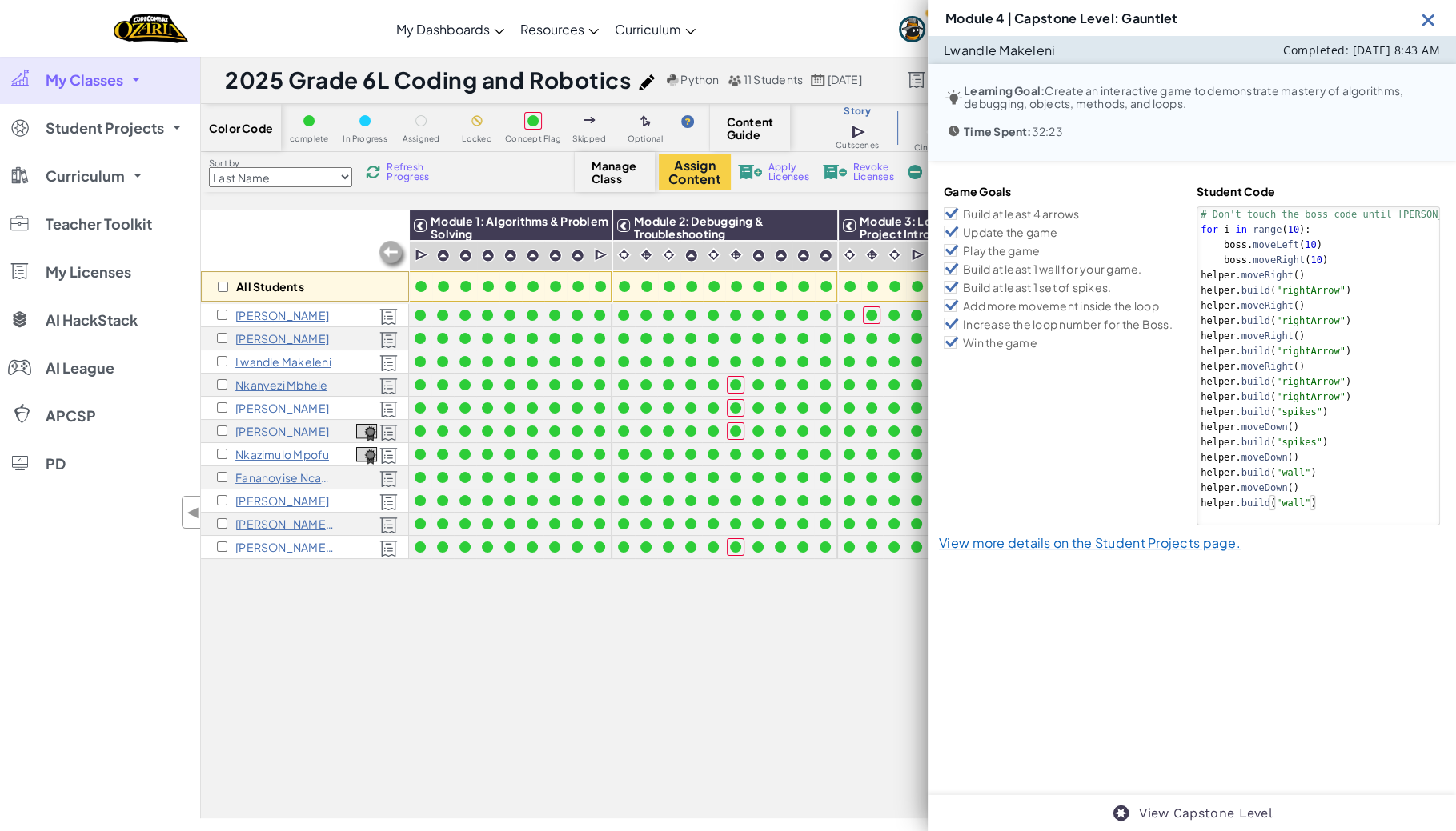
click at [821, 626] on div "All Students Module 1: Algorithms & Problem Solving Module 2: Debugging & Troub…" at bounding box center [800, 426] width 1199 height 752
click at [1434, 17] on img at bounding box center [1428, 20] width 20 height 20
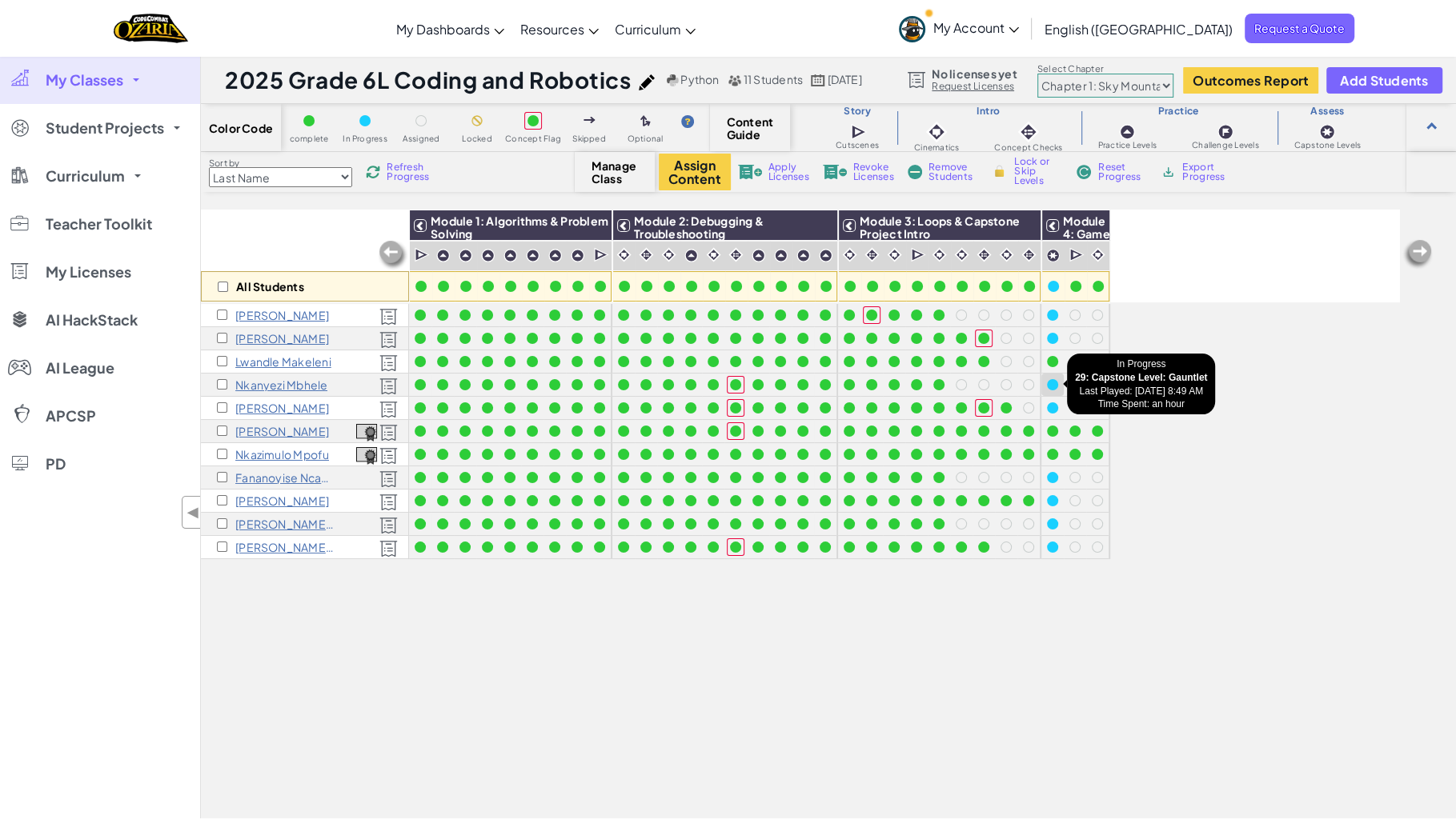
click at [1055, 384] on div at bounding box center [1052, 385] width 11 height 11
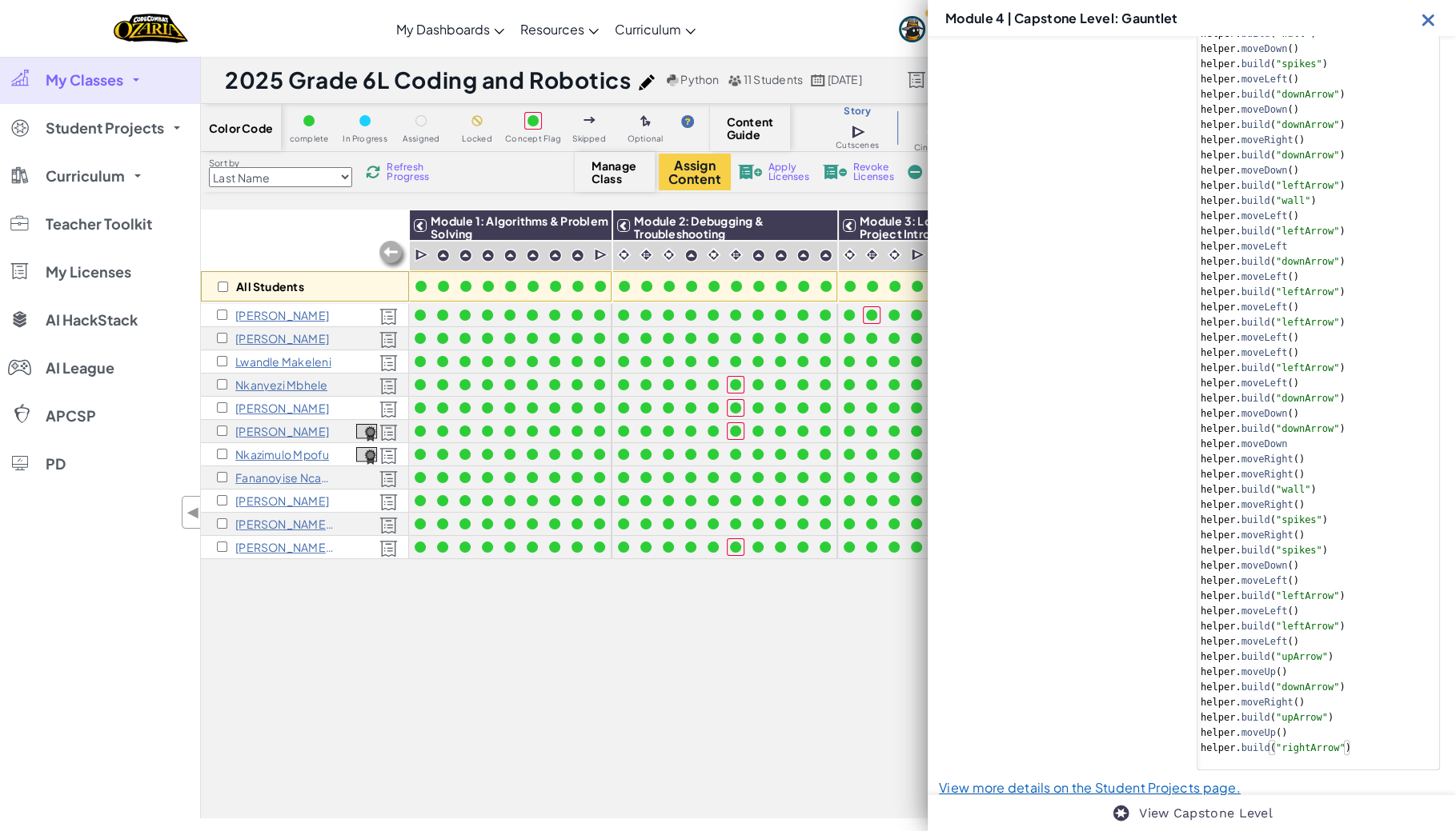
scroll to position [431, 0]
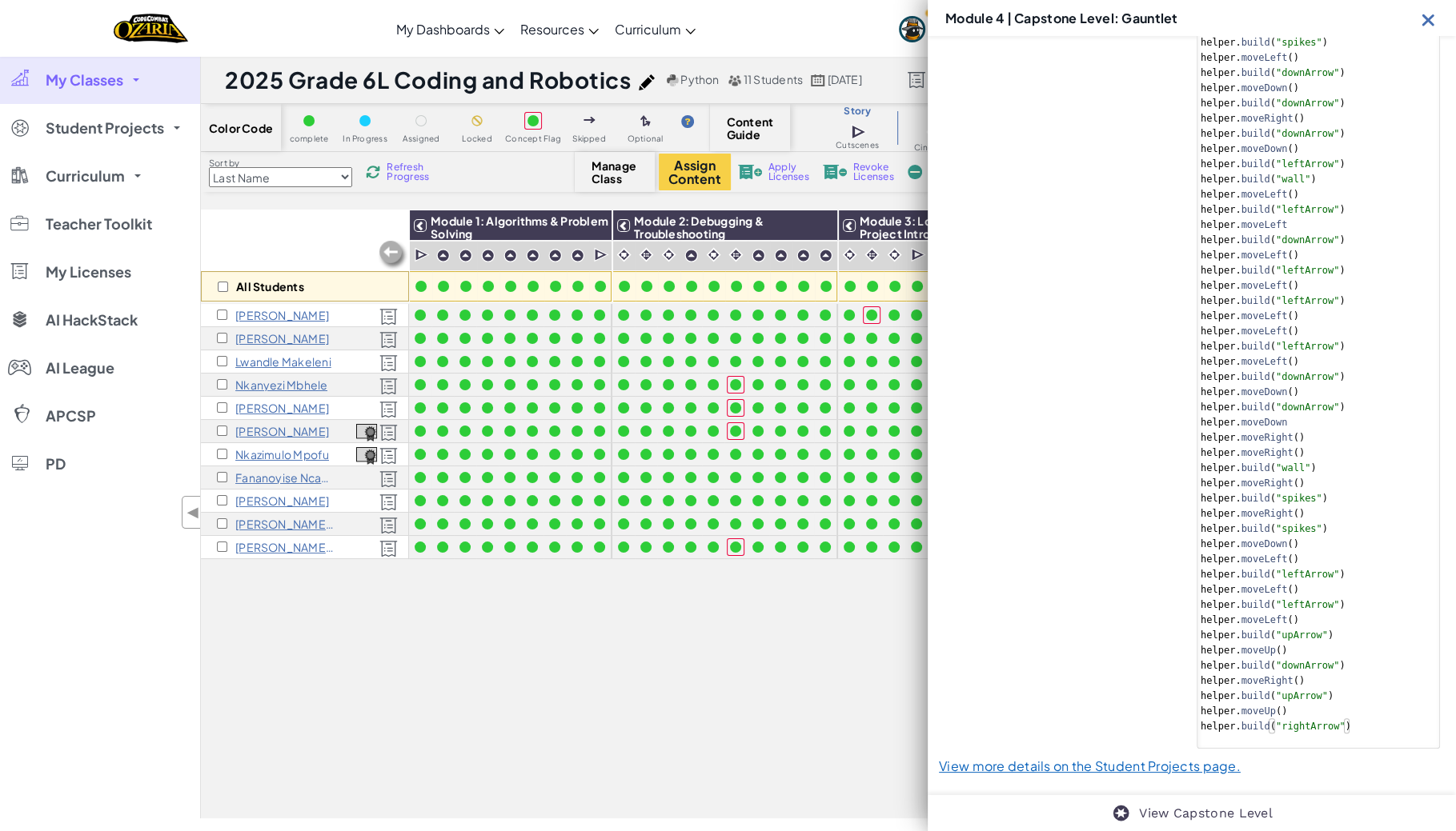
click at [1431, 19] on img at bounding box center [1428, 20] width 20 height 20
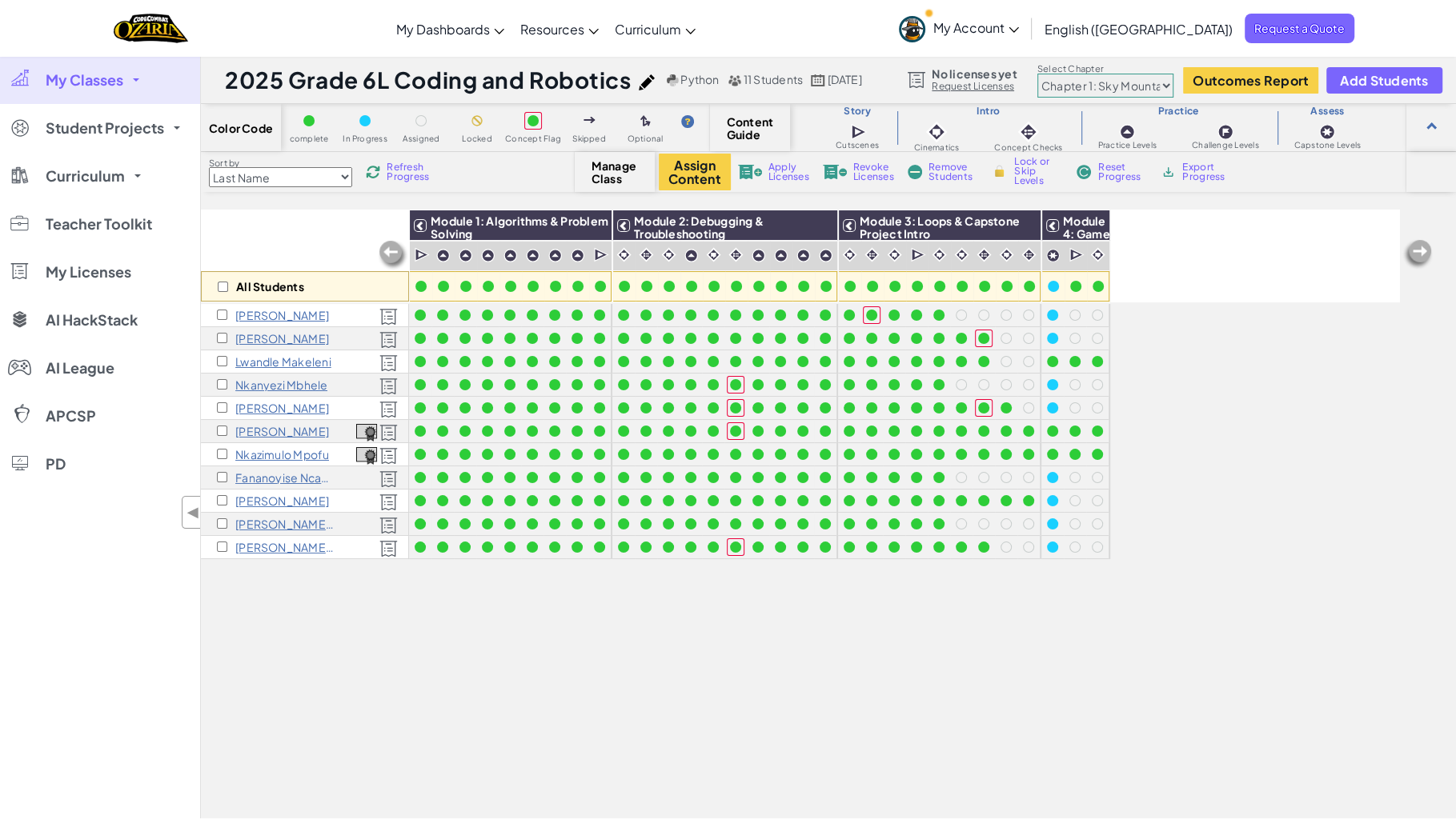
click at [408, 167] on span "Refresh Progress" at bounding box center [411, 171] width 50 height 19
click at [408, 168] on span "Refresh Progress" at bounding box center [411, 171] width 50 height 19
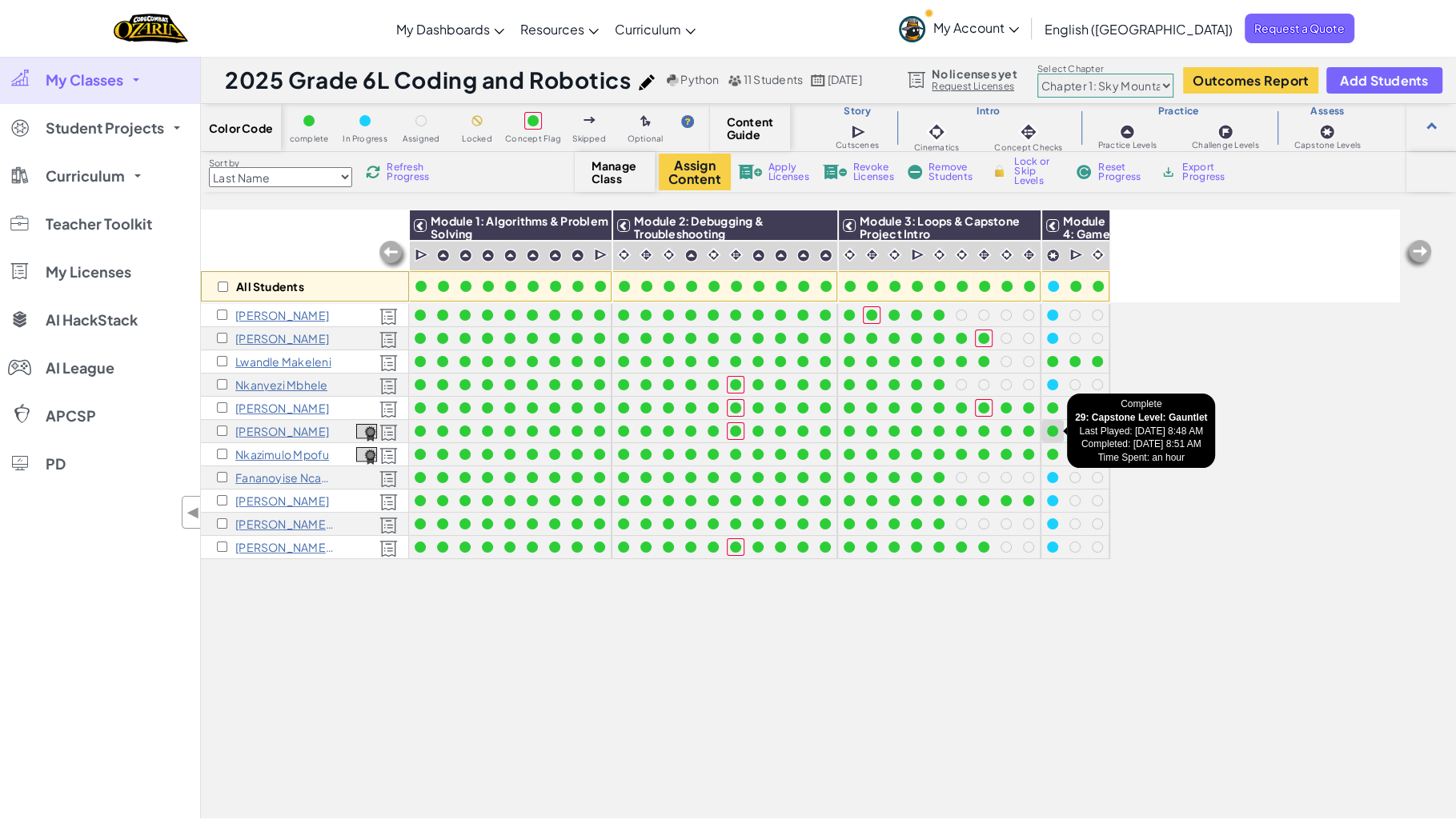
click at [1052, 434] on div at bounding box center [1052, 431] width 11 height 11
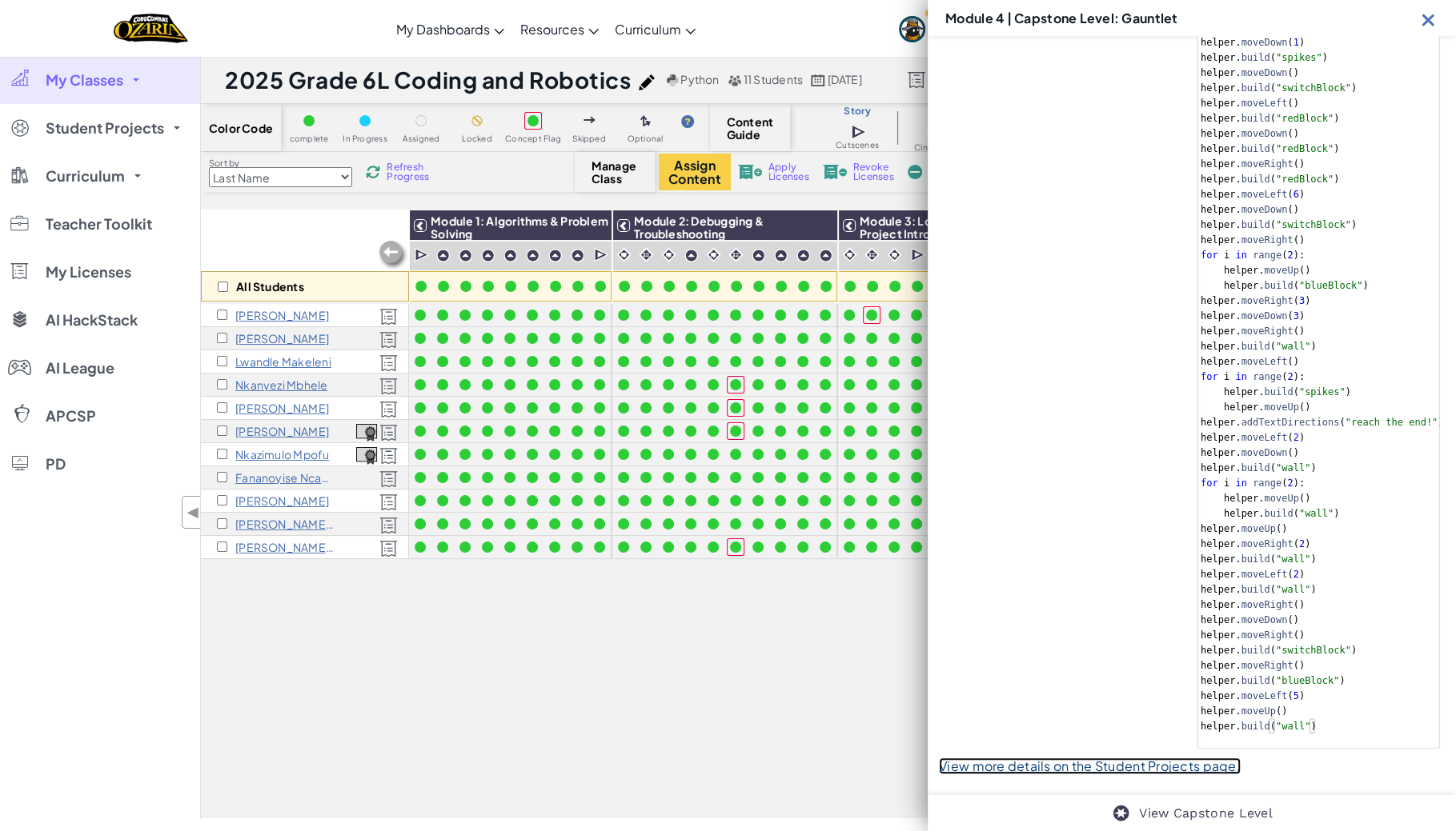
click at [1005, 762] on link "View more details on the Student Projects page." at bounding box center [1089, 766] width 301 height 17
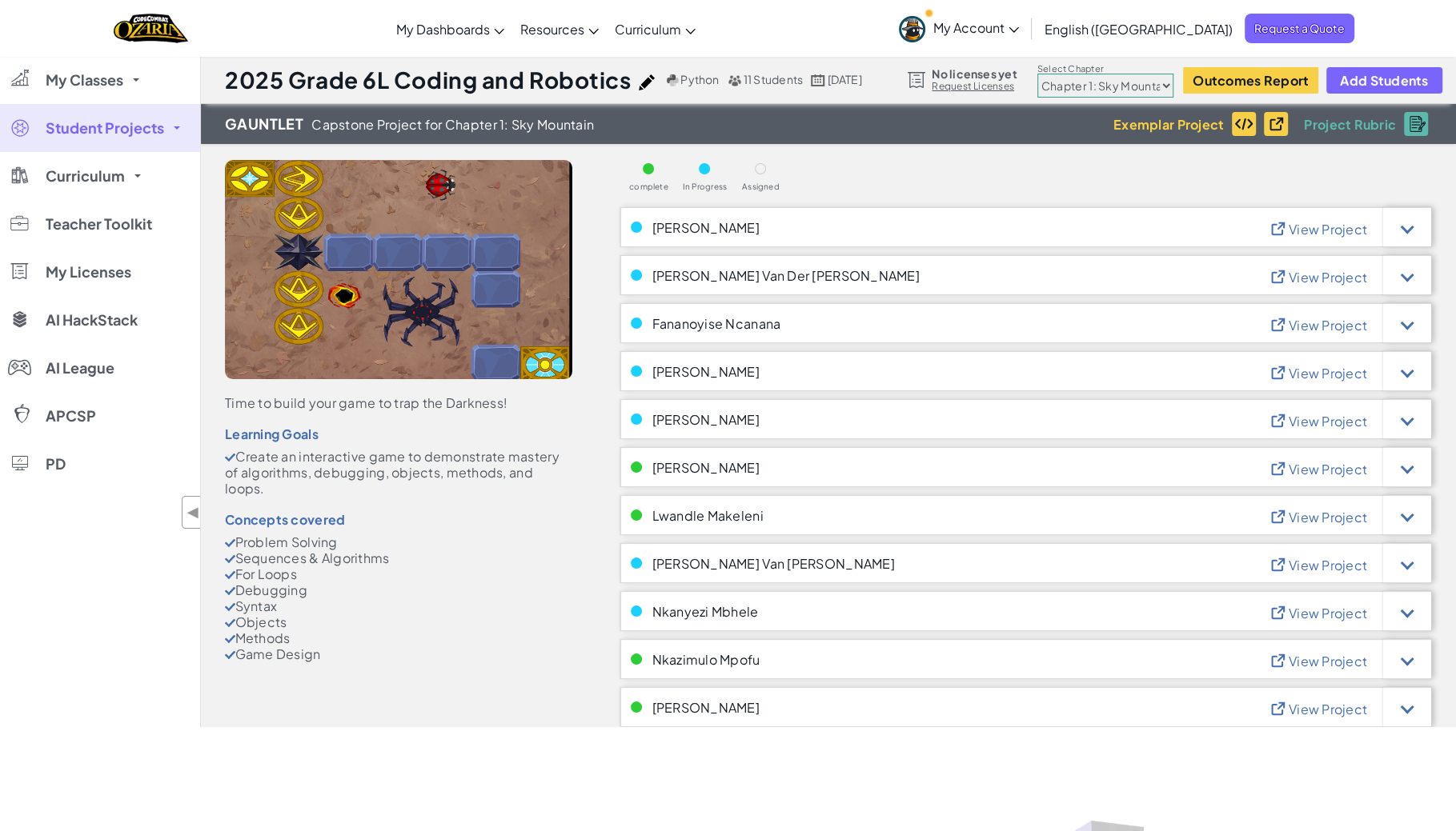
click at [1326, 470] on span "View Project" at bounding box center [1327, 469] width 79 height 17
click at [1318, 518] on span "View Project" at bounding box center [1327, 517] width 79 height 17
click at [1316, 654] on span "View Project" at bounding box center [1327, 661] width 79 height 17
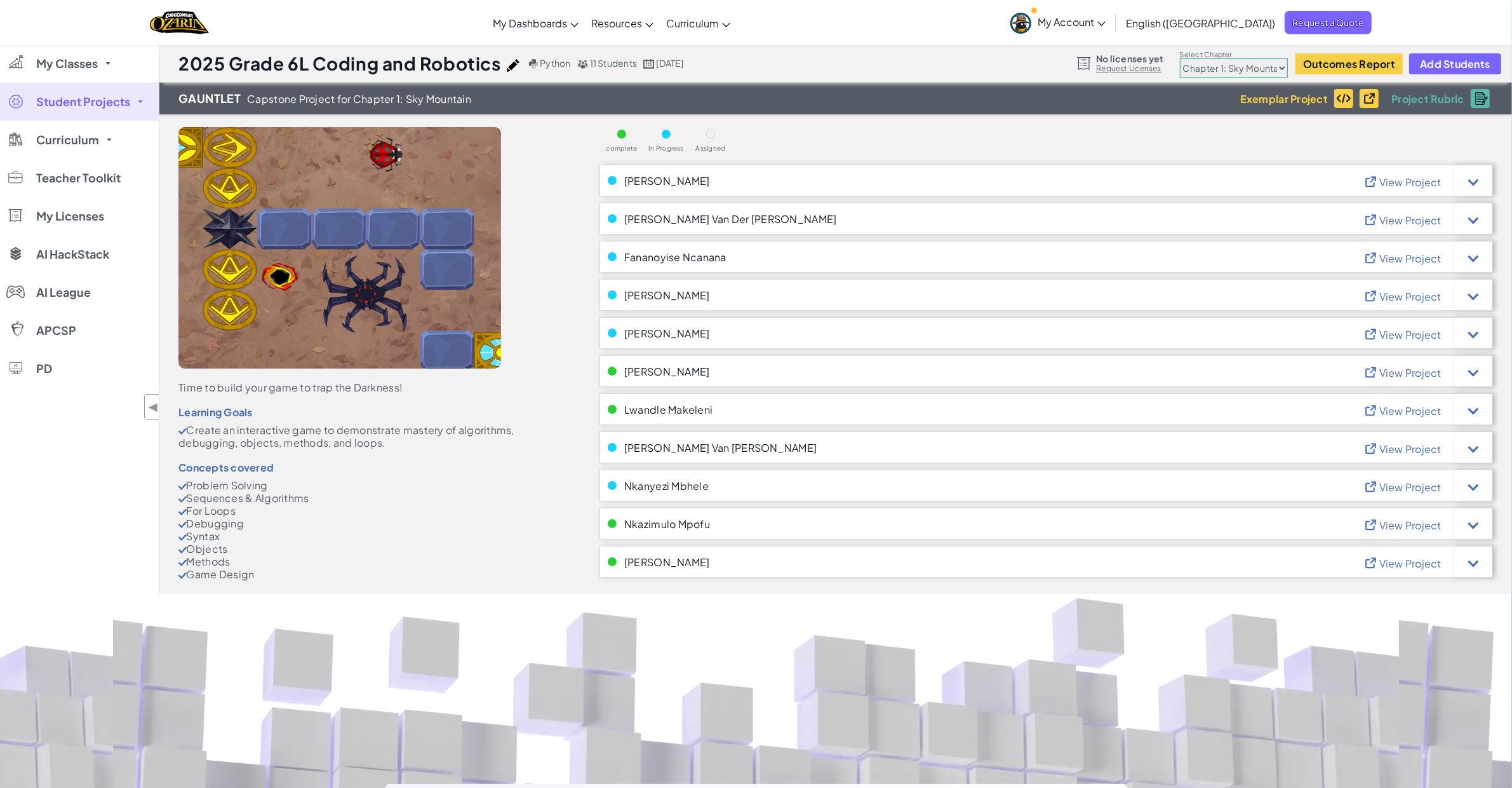
click at [1155, 564] on span "View Project" at bounding box center [1411, 563] width 62 height 14
click at [1155, 219] on span "View Project" at bounding box center [1411, 220] width 62 height 14
click at [1155, 257] on span "View Project" at bounding box center [1411, 258] width 62 height 14
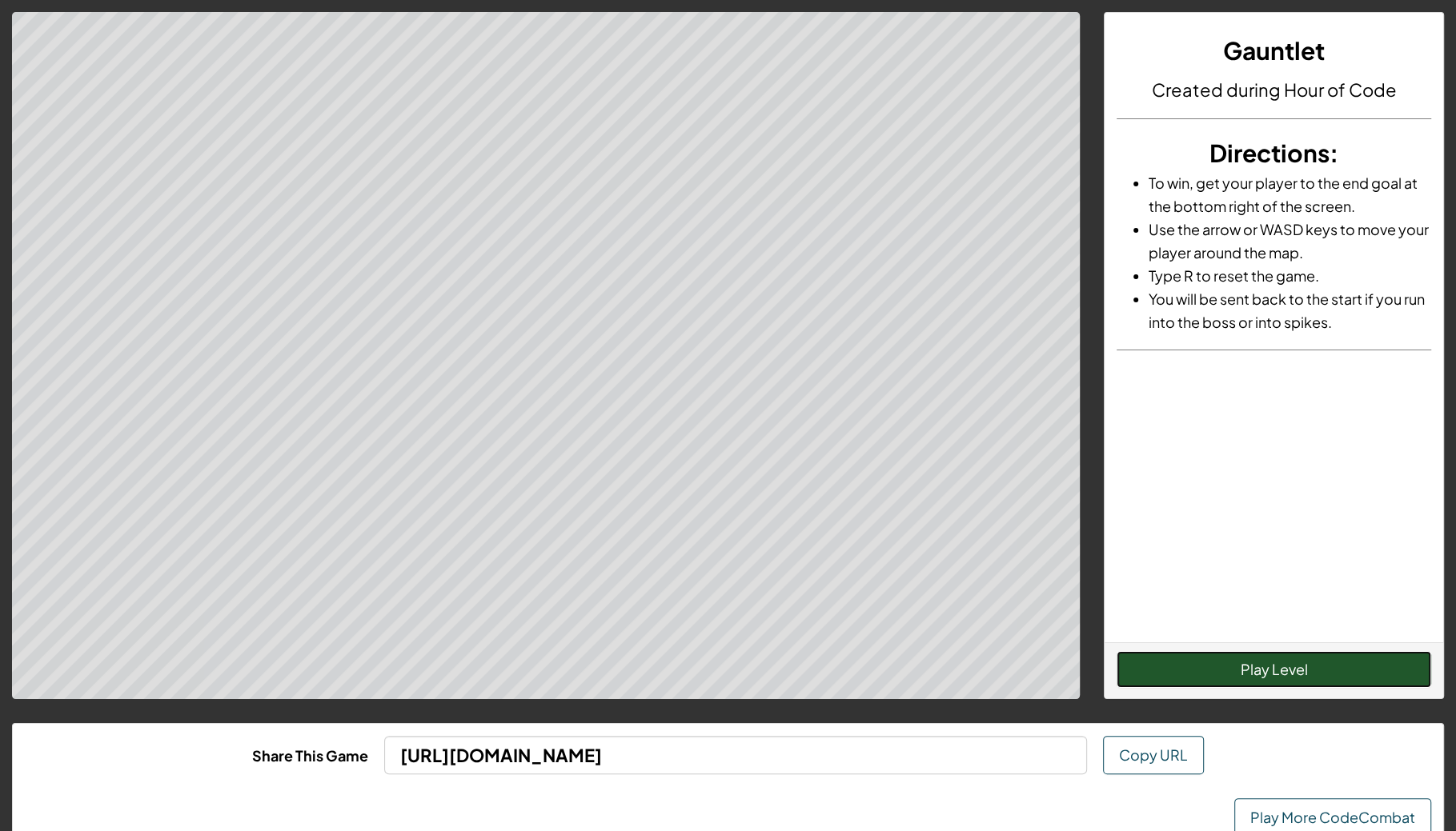
click at [1263, 666] on button "Play Level" at bounding box center [1273, 670] width 314 height 37
click at [1275, 657] on button "Play Level" at bounding box center [1273, 670] width 314 height 37
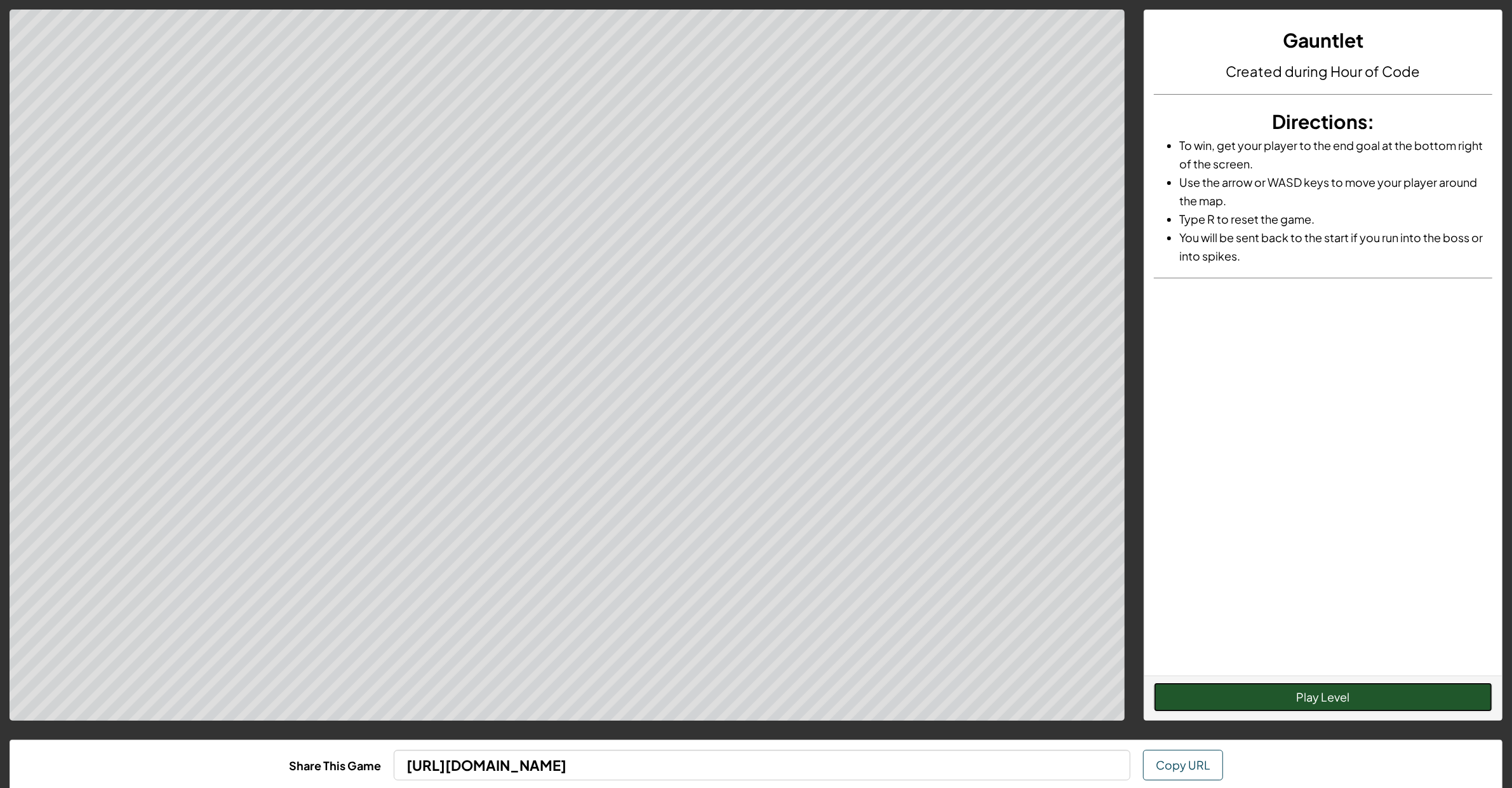
click at [1166, 659] on button "Play Level" at bounding box center [1323, 697] width 339 height 29
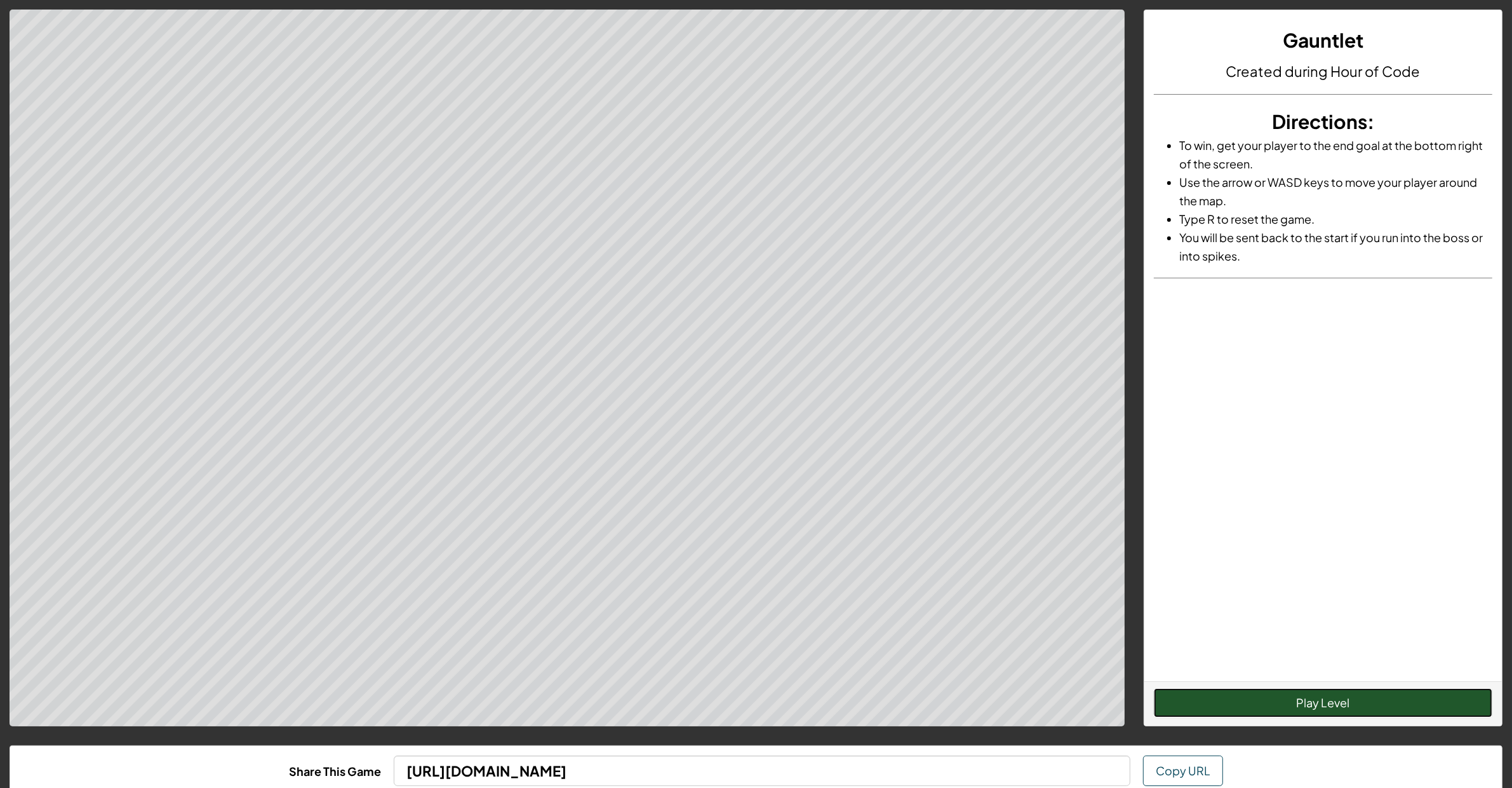
click at [1246, 701] on button "Play Level" at bounding box center [1323, 702] width 339 height 29
click at [1229, 701] on button "Play Level" at bounding box center [1323, 702] width 339 height 29
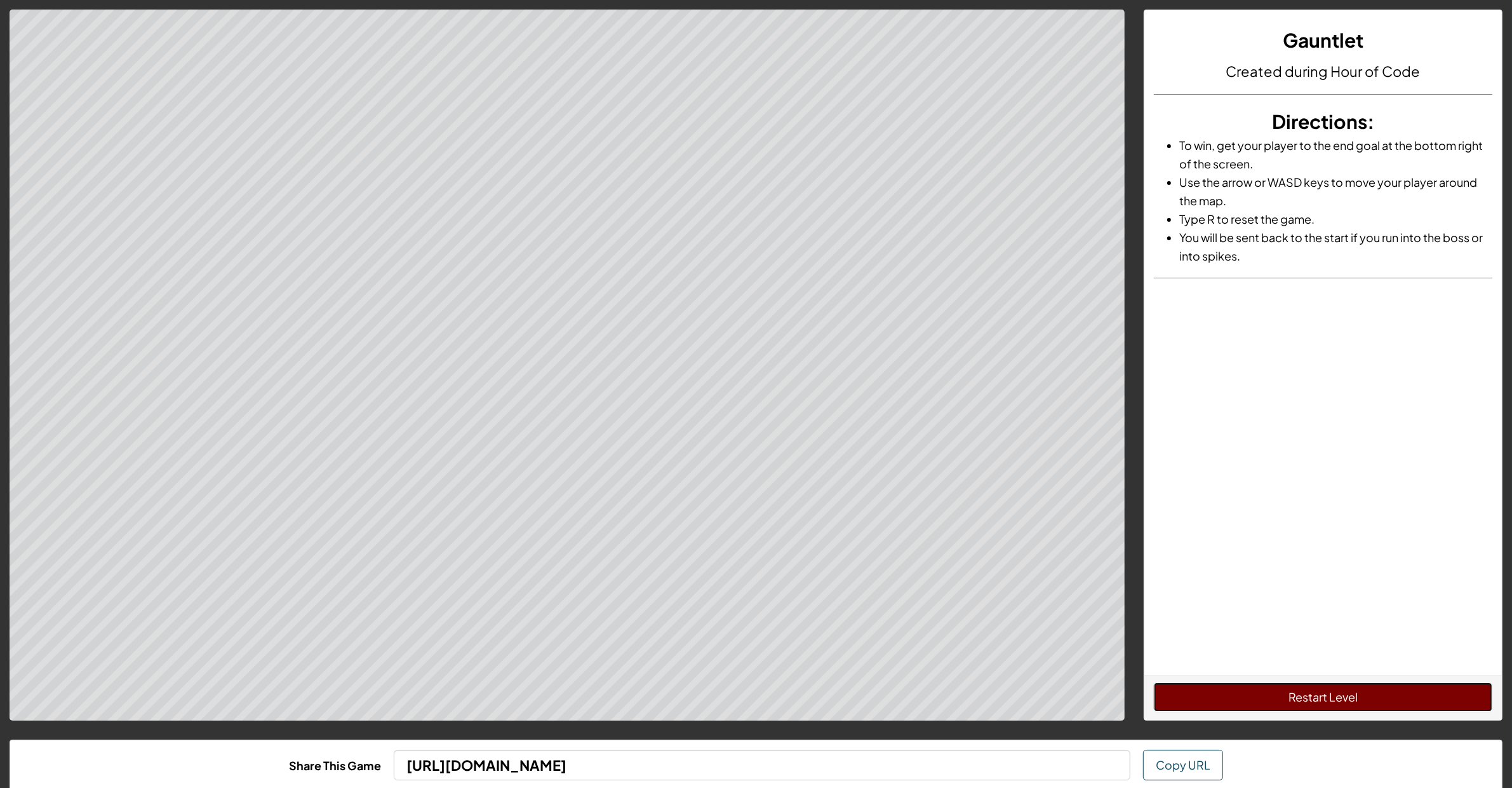
click at [1374, 690] on button "Restart Level" at bounding box center [1323, 697] width 339 height 29
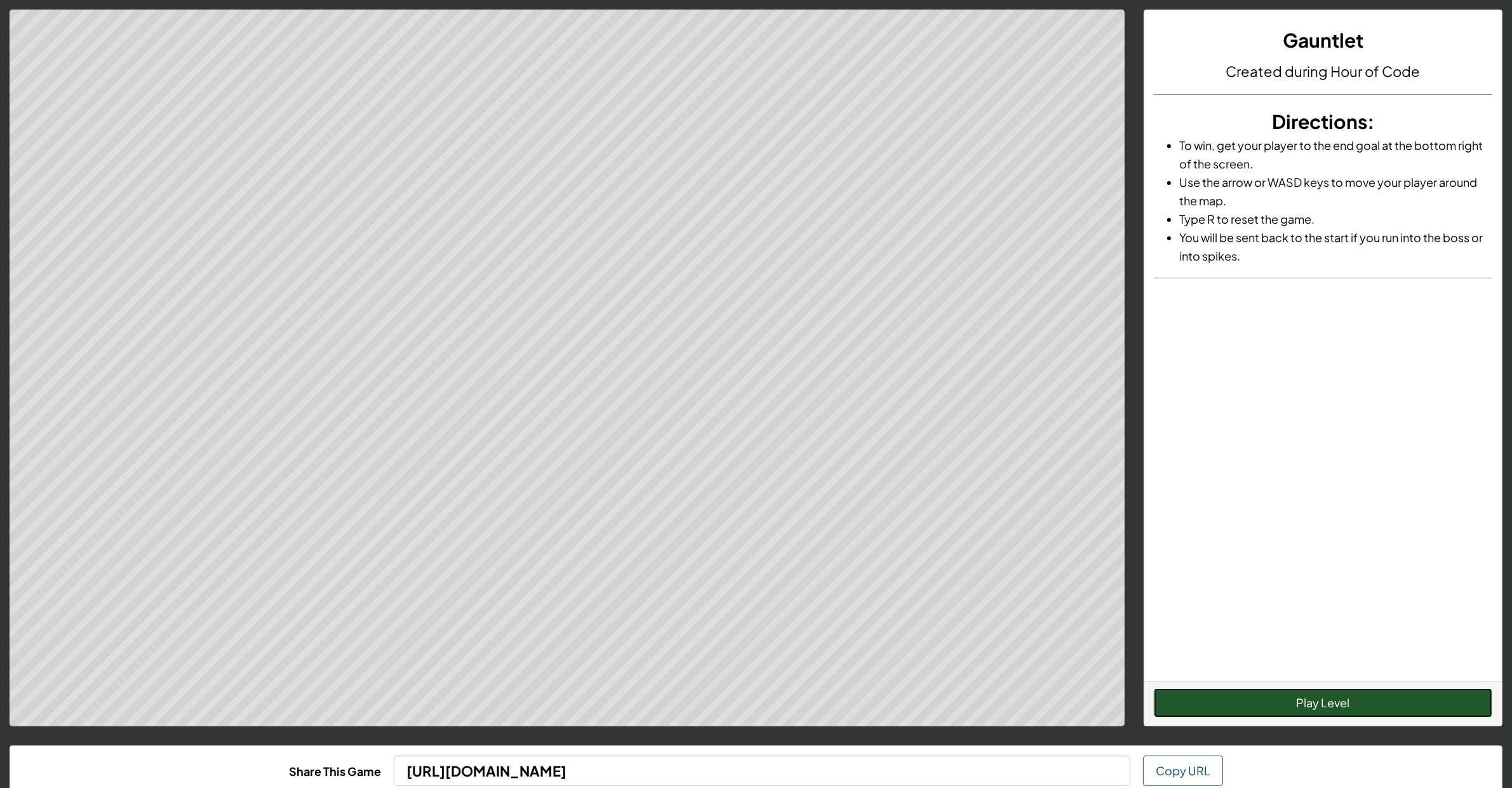
click at [1265, 694] on button "Play Level" at bounding box center [1323, 702] width 339 height 29
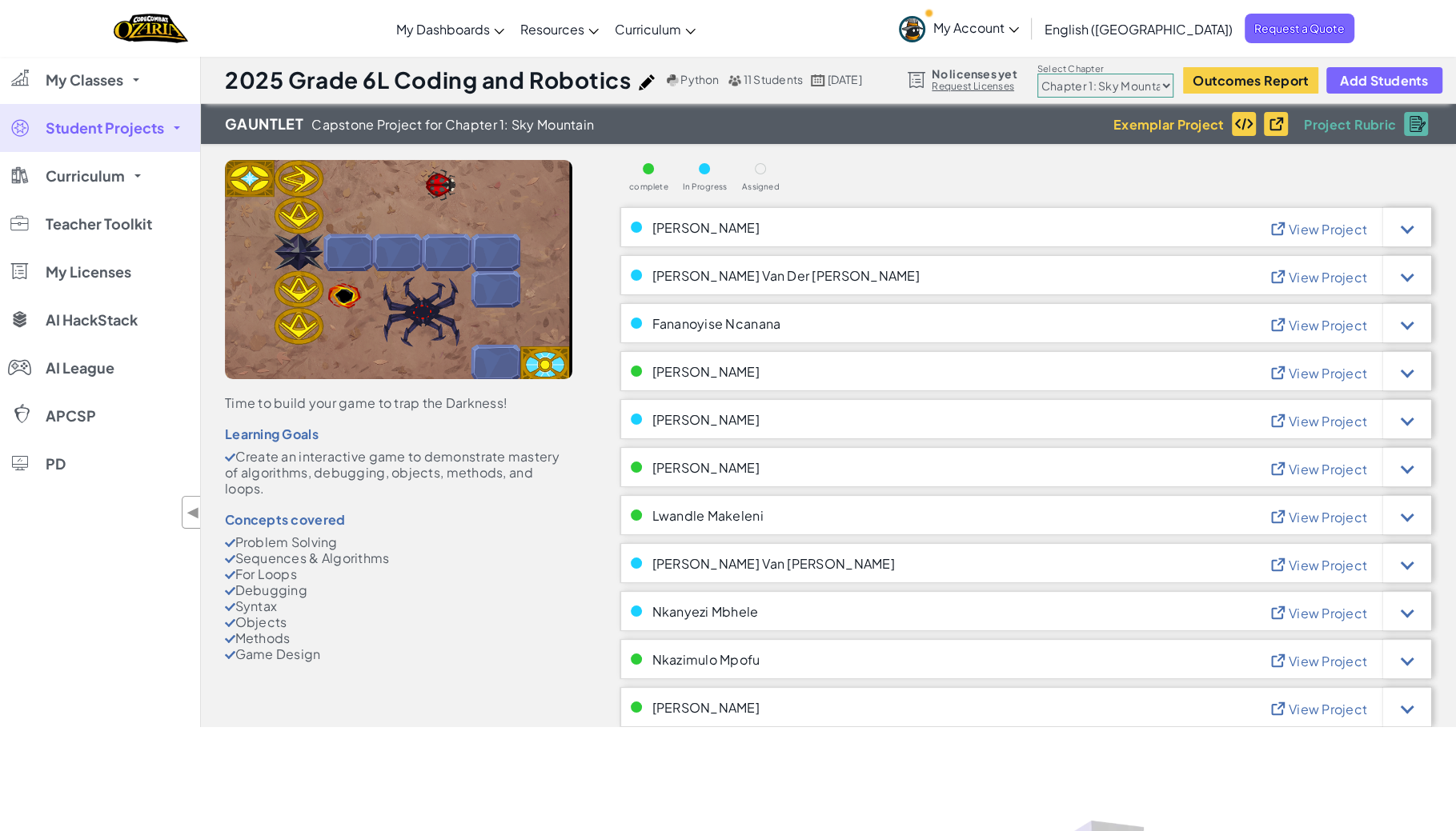
click at [1334, 377] on span "View Project" at bounding box center [1327, 373] width 79 height 17
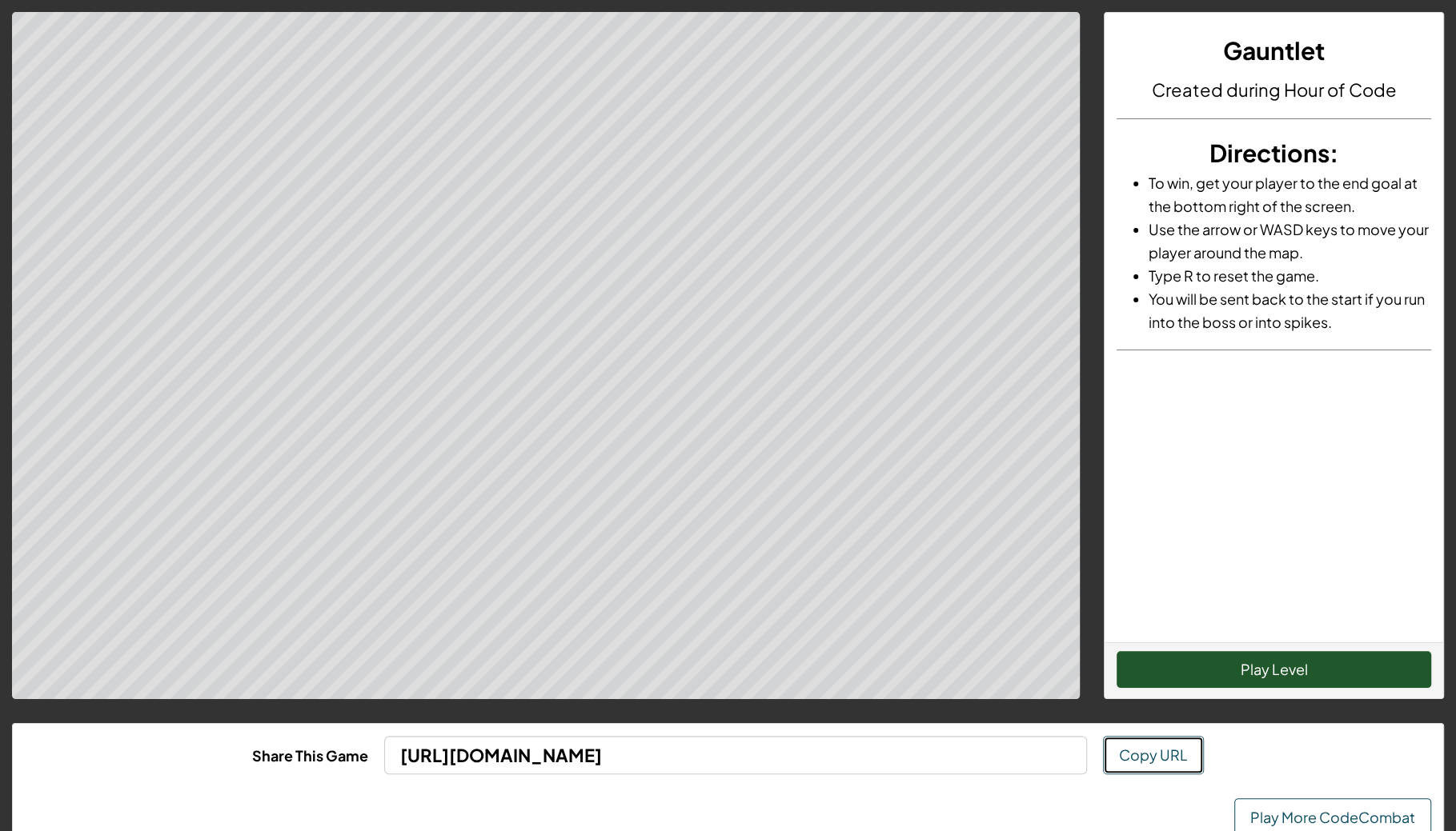
click at [1137, 753] on span "Copy URL" at bounding box center [1153, 755] width 69 height 18
